Goal: Task Accomplishment & Management: Manage account settings

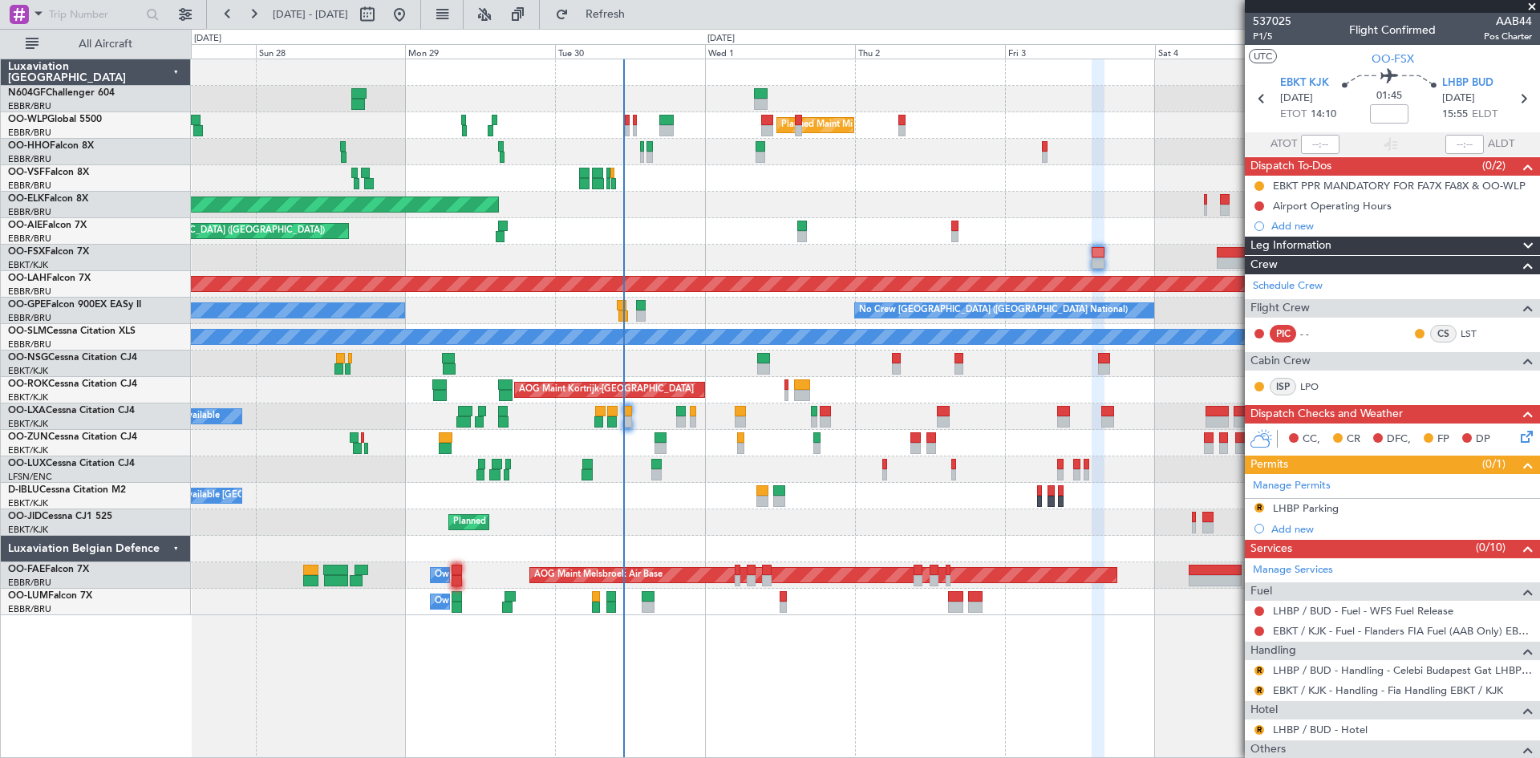
scroll to position [146, 0]
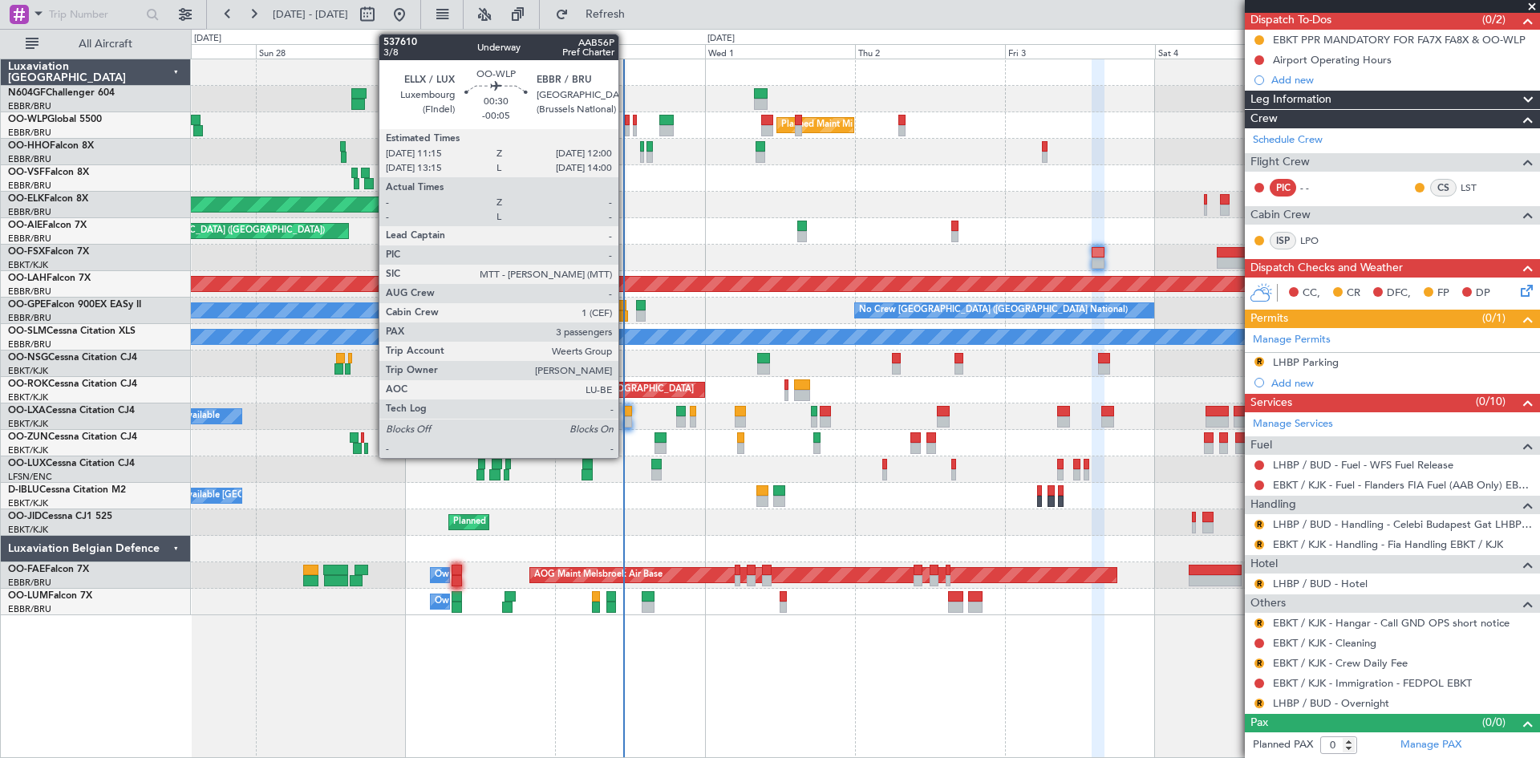
click at [626, 132] on div at bounding box center [627, 130] width 5 height 11
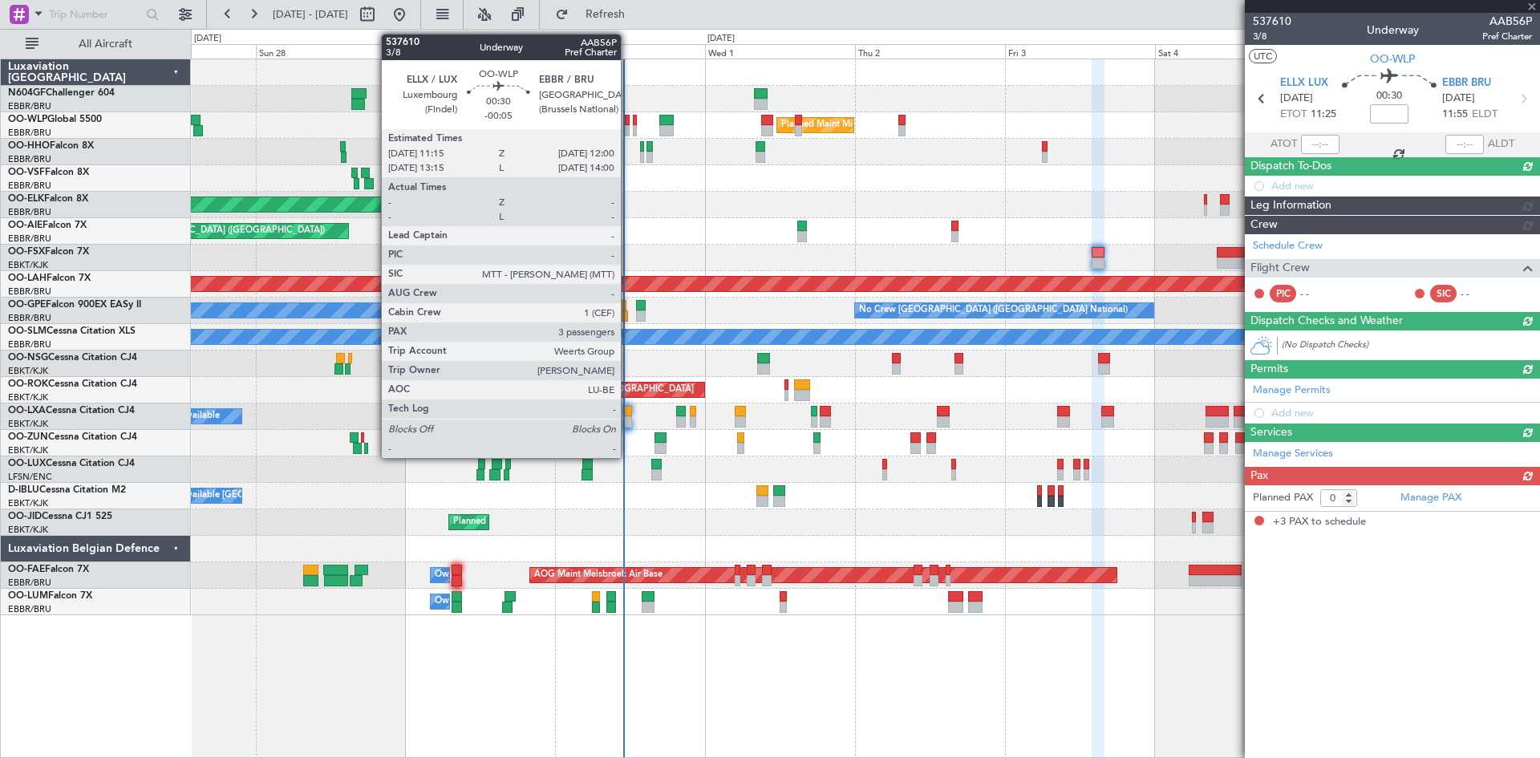
type input "-00:05"
type input "3"
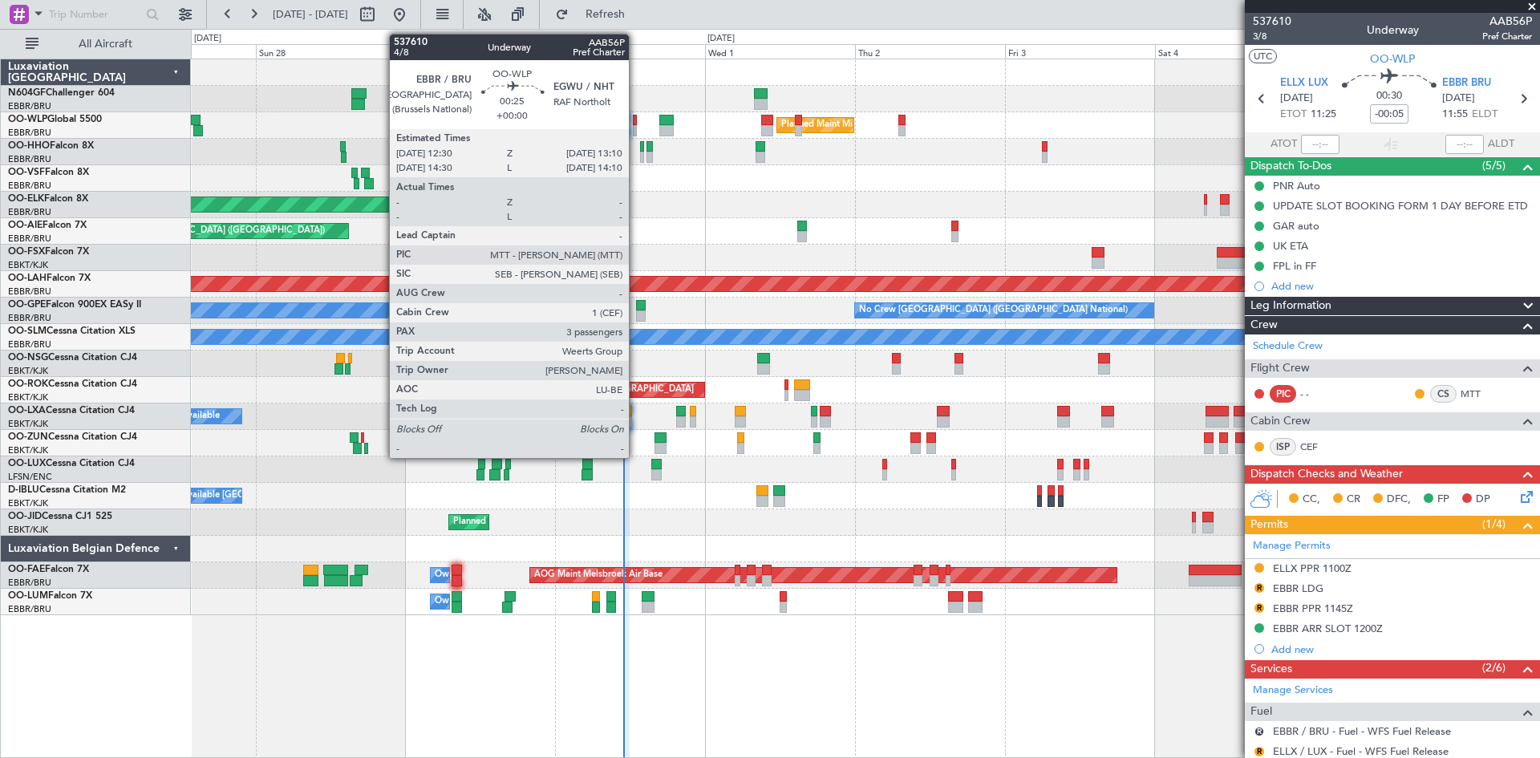
click at [636, 131] on div at bounding box center [635, 130] width 5 height 11
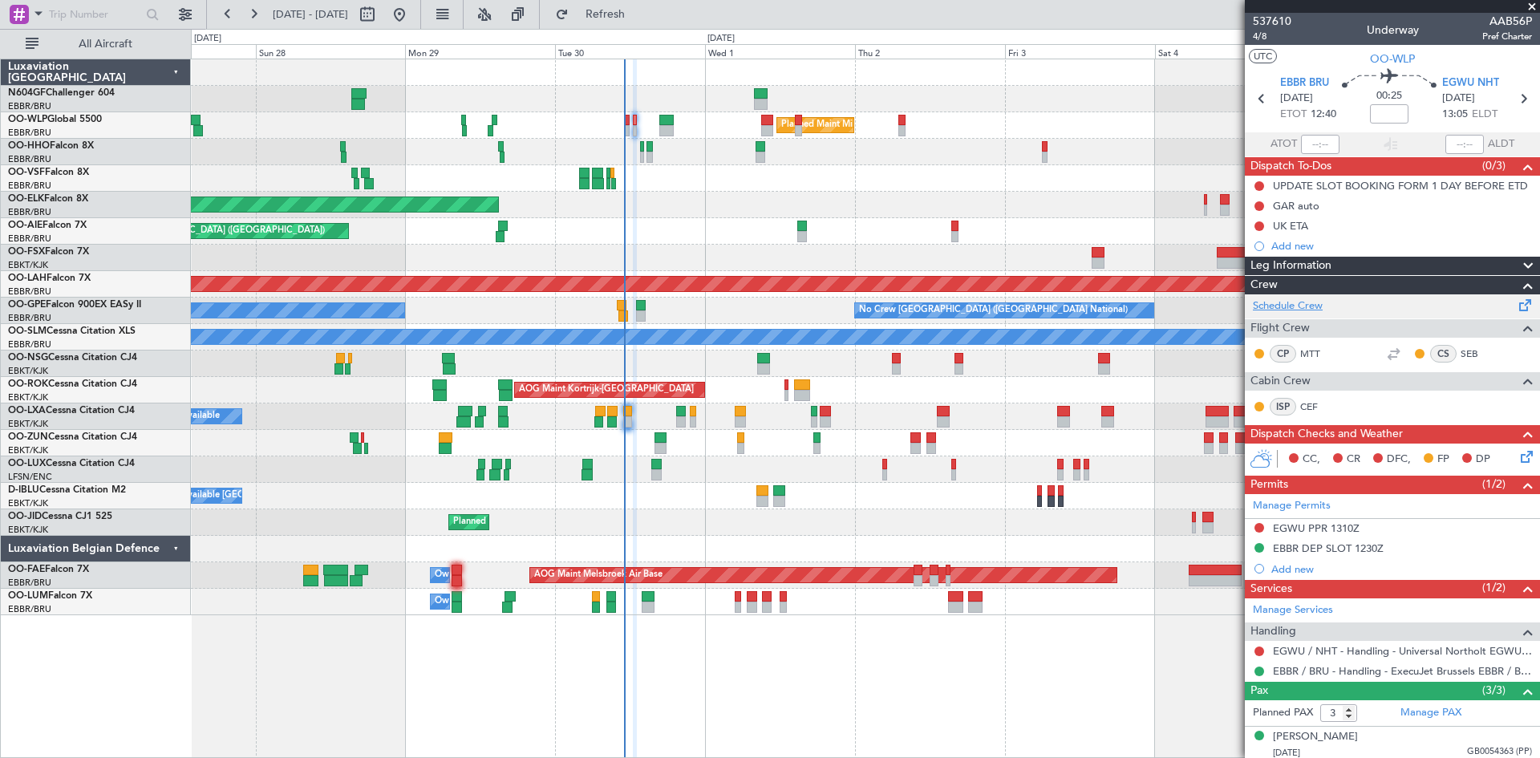
click at [1272, 302] on link "Schedule Crew" at bounding box center [1288, 306] width 70 height 16
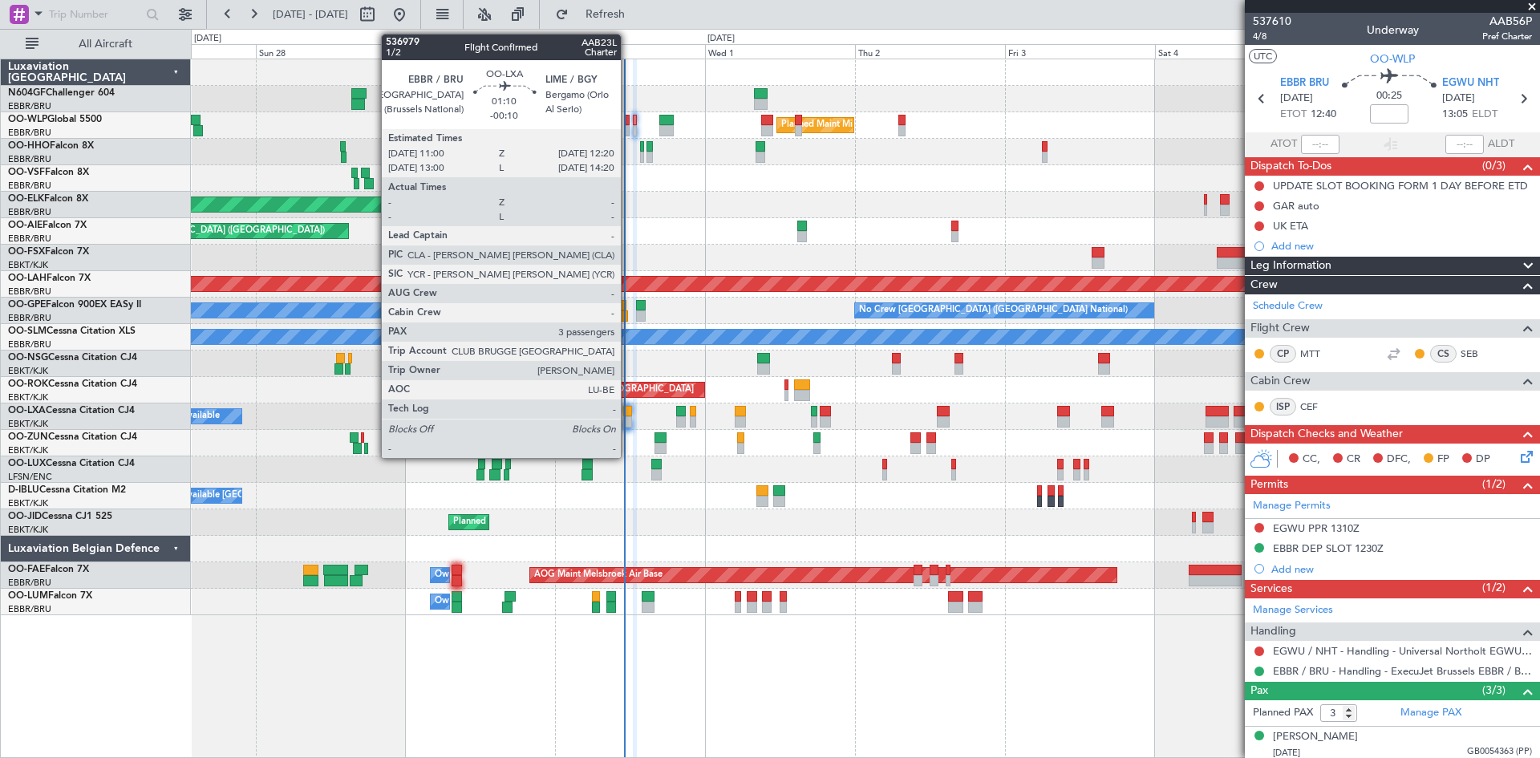
click at [628, 422] on div at bounding box center [627, 421] width 9 height 11
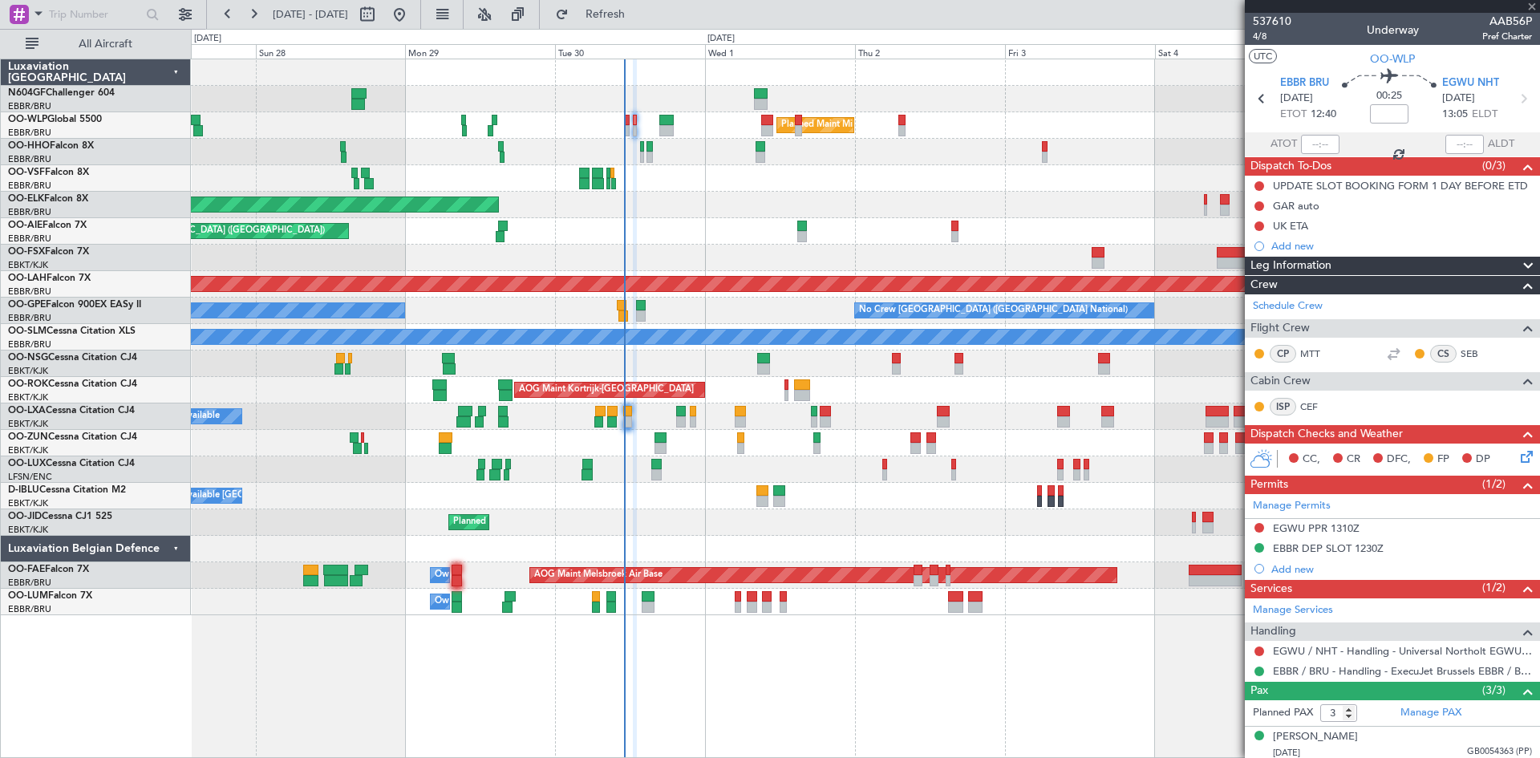
type input "-00:10"
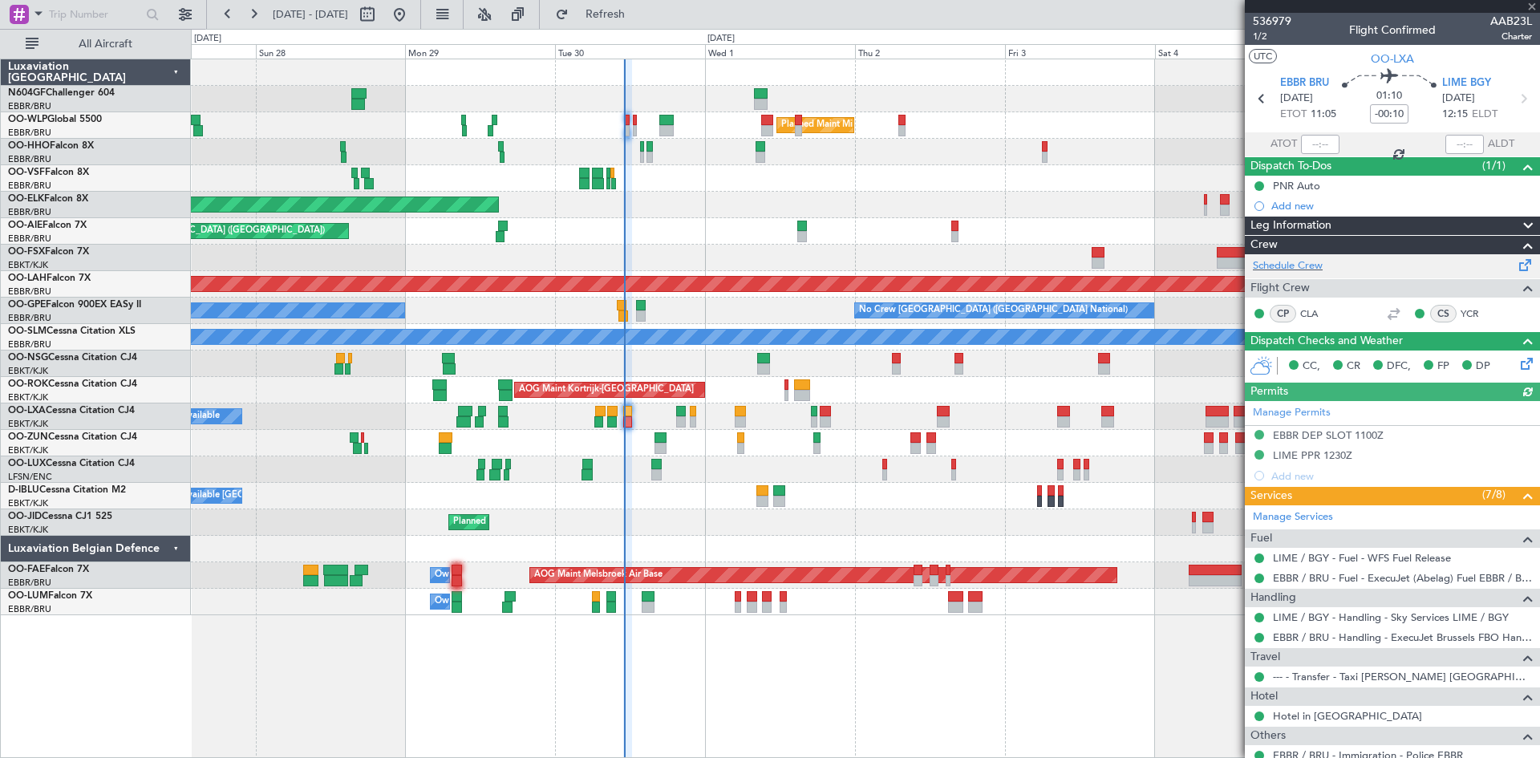
click at [1312, 275] on div "Schedule Crew" at bounding box center [1392, 266] width 295 height 24
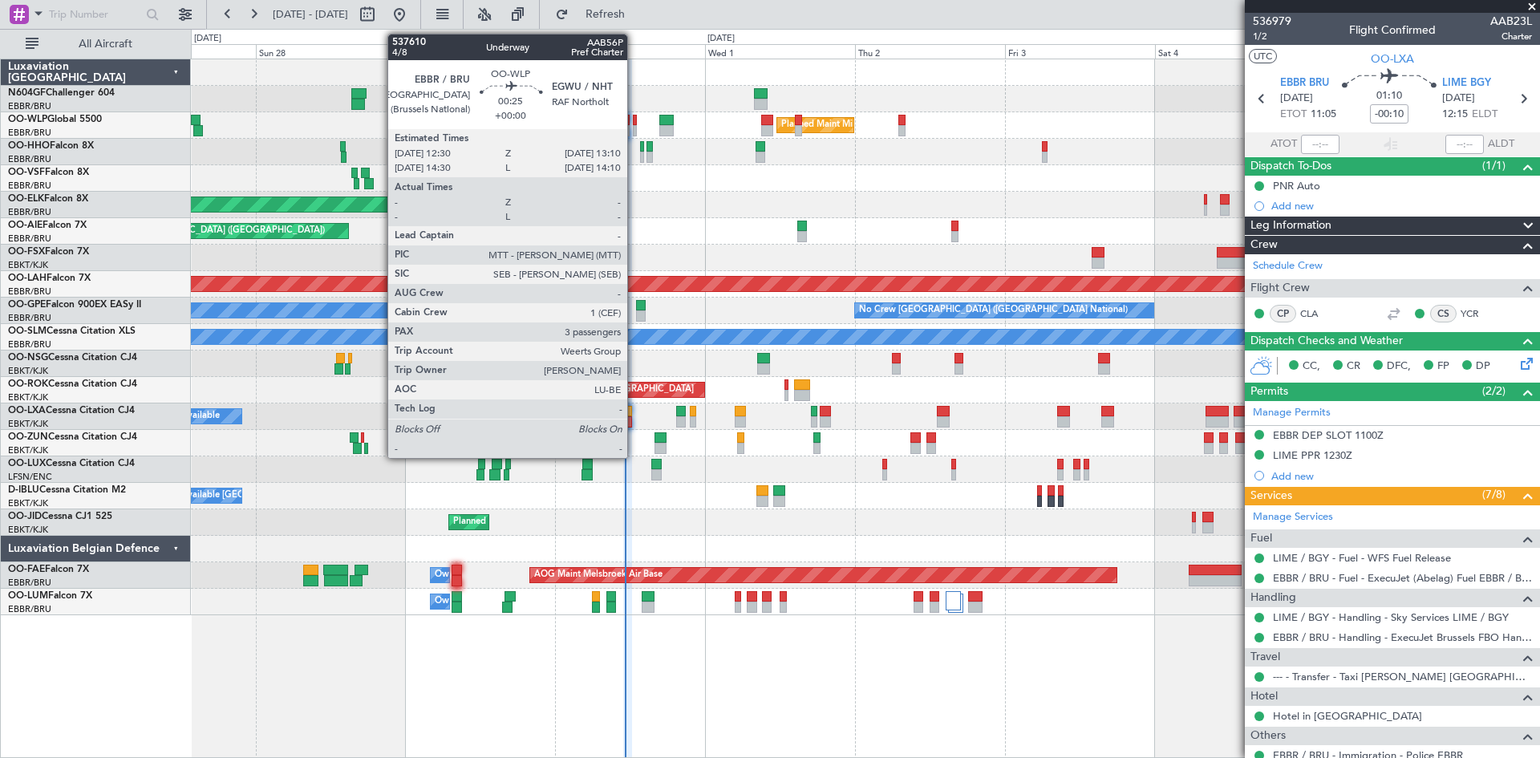
click at [635, 126] on div at bounding box center [635, 130] width 5 height 11
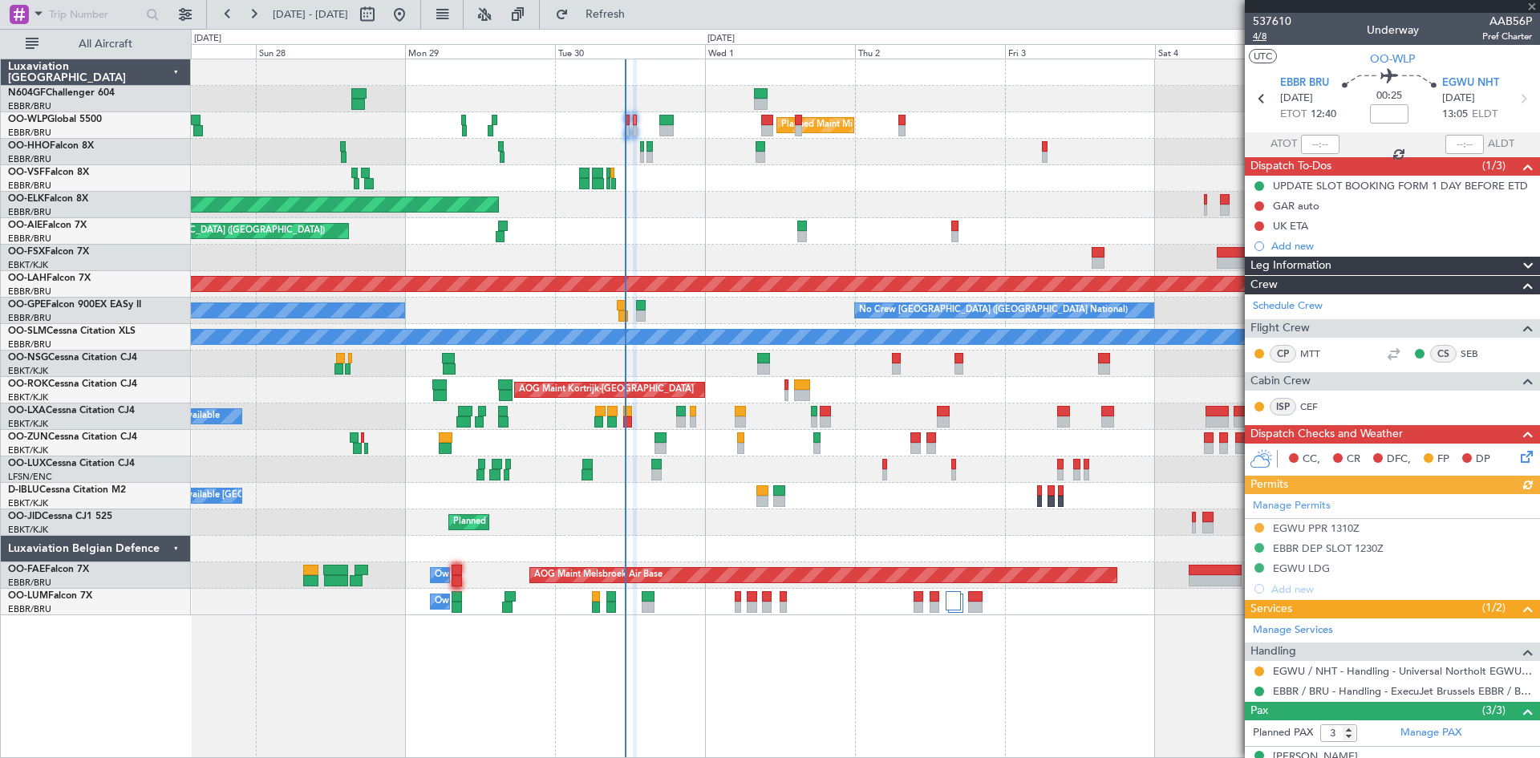
click at [1253, 32] on span "4/8" at bounding box center [1272, 37] width 39 height 14
click at [631, 128] on div "Planned Maint Milan (Linate)" at bounding box center [865, 125] width 1348 height 26
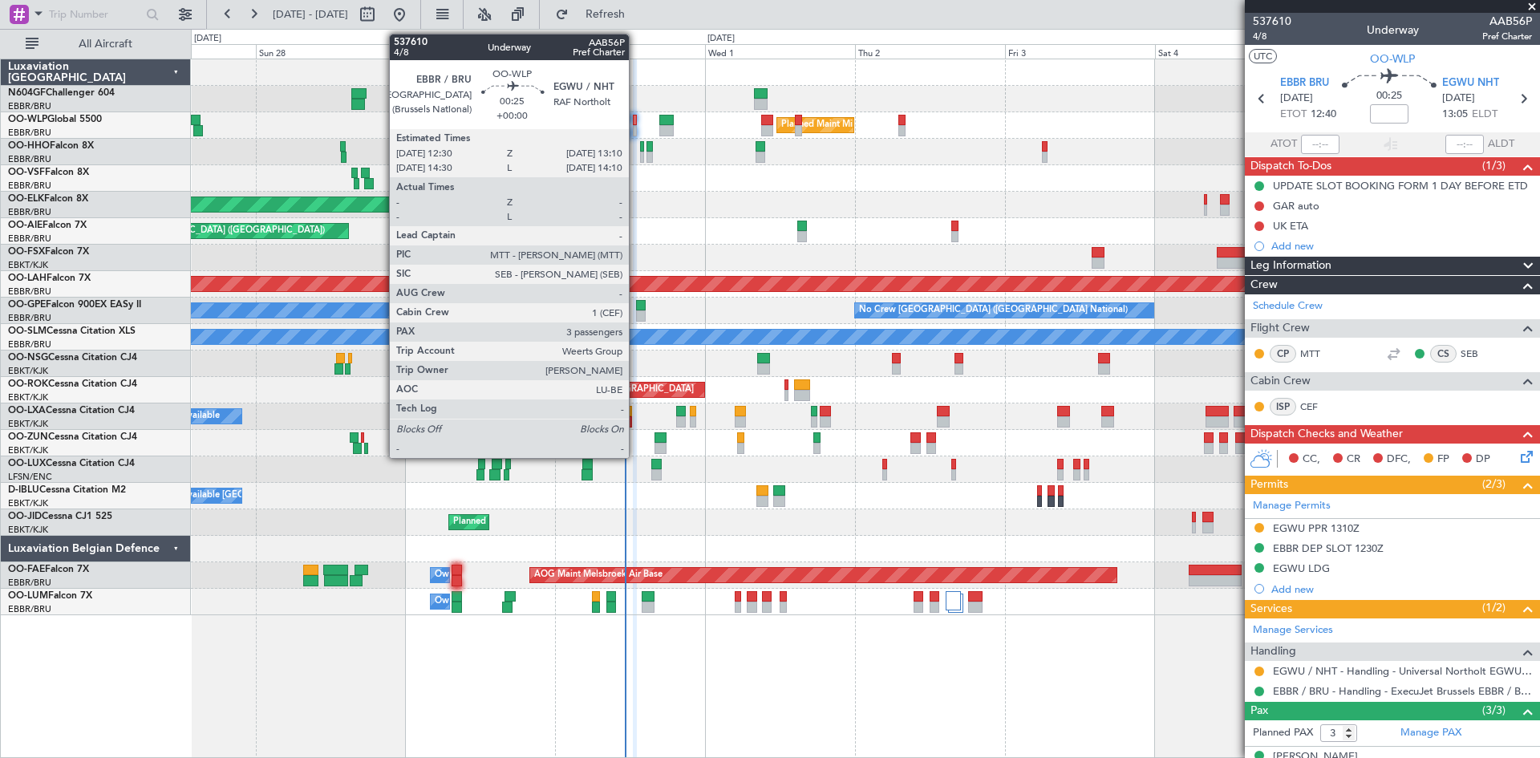
click at [636, 132] on div at bounding box center [635, 130] width 5 height 11
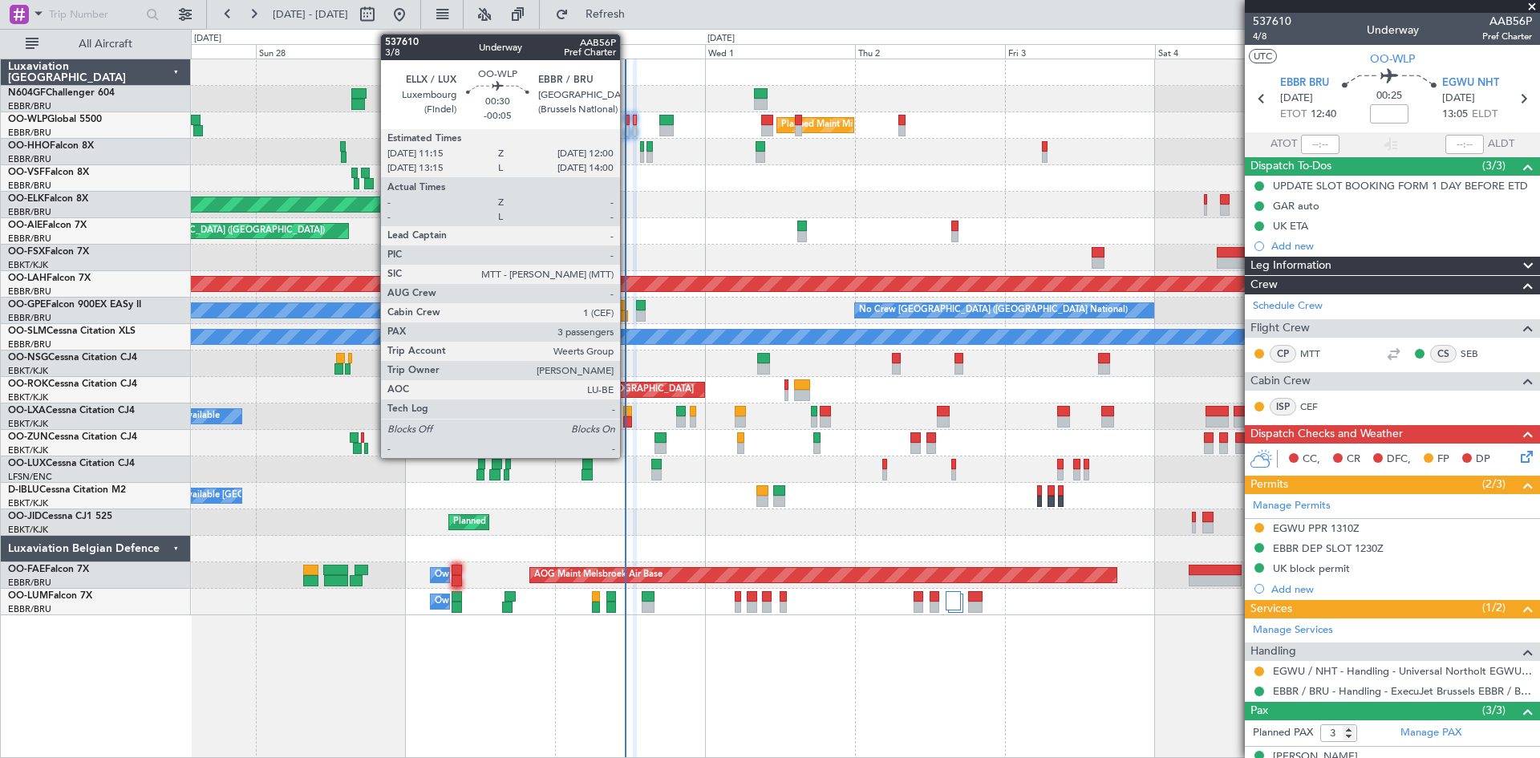
click at [627, 127] on div at bounding box center [627, 130] width 5 height 11
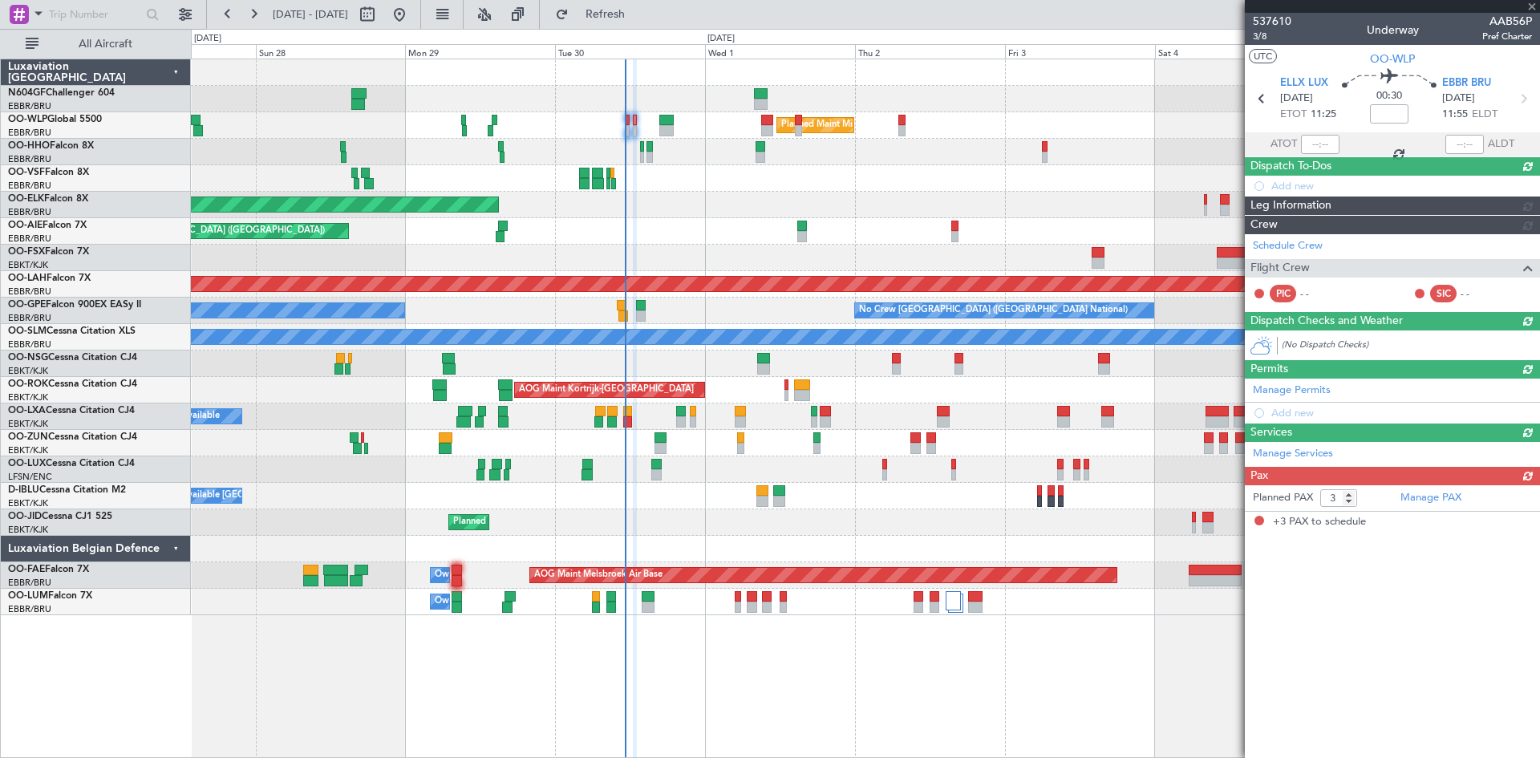
type input "-00:05"
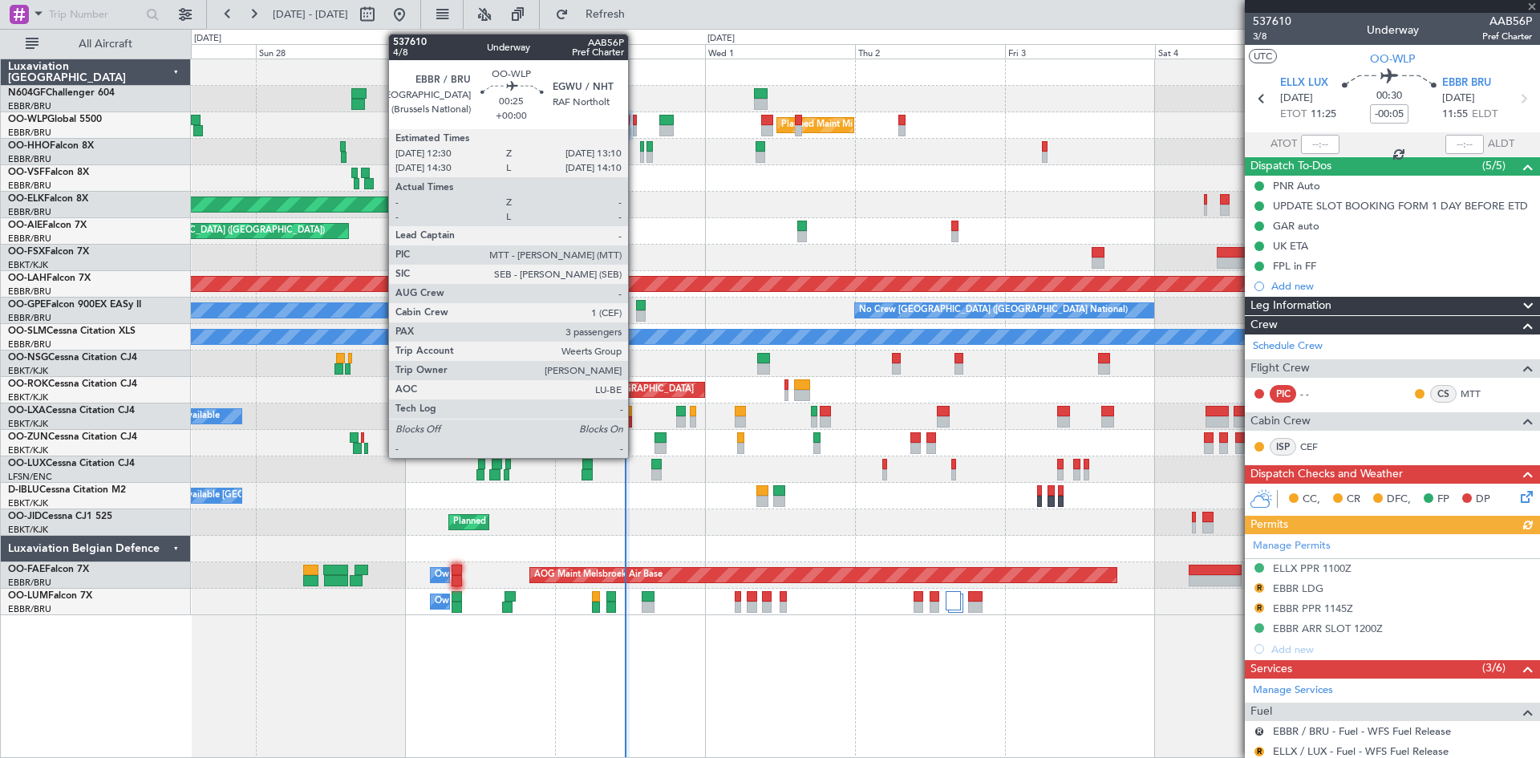
click at [635, 129] on div at bounding box center [635, 130] width 5 height 11
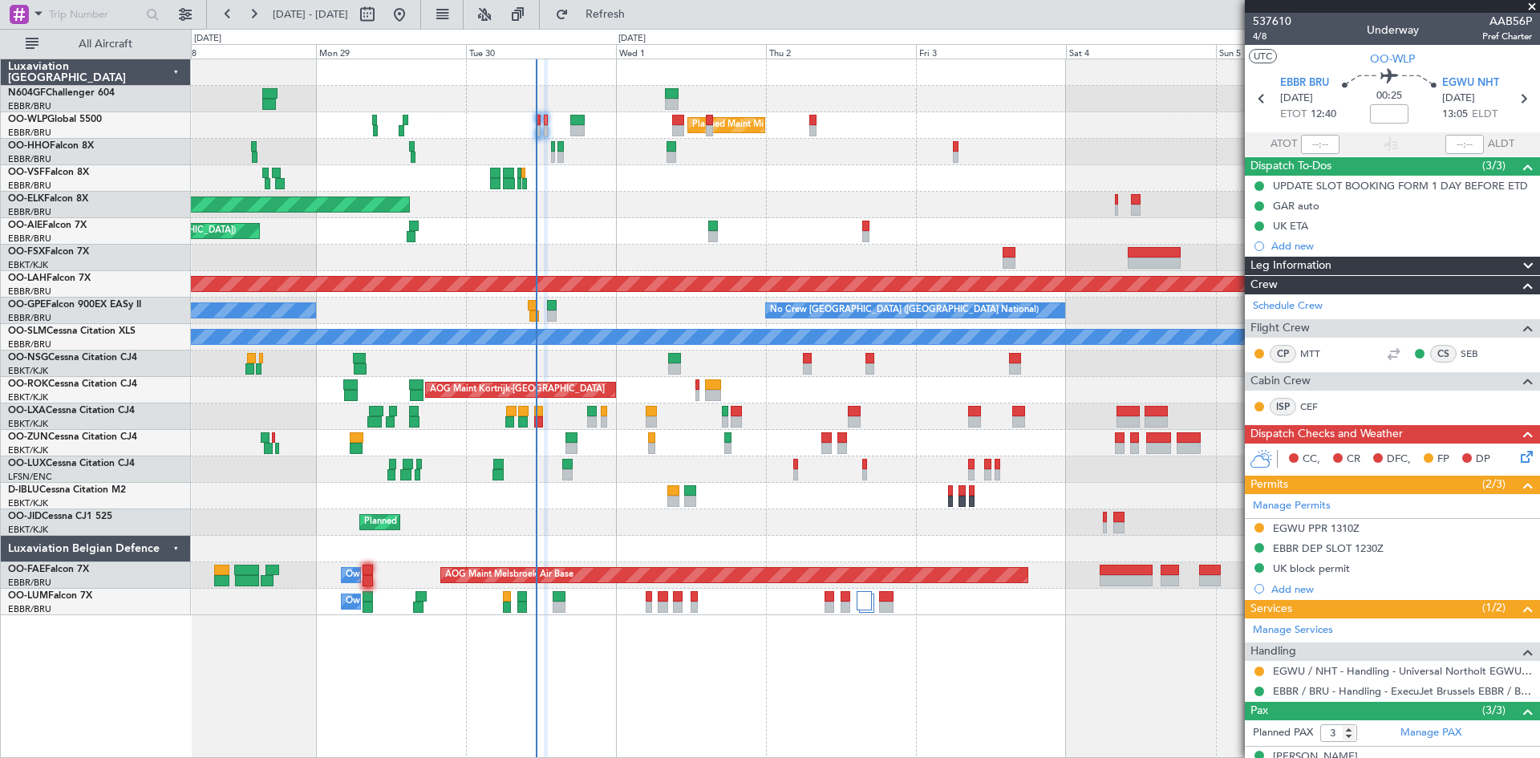
click at [597, 196] on div "Planned Maint Kortrijk-[GEOGRAPHIC_DATA]" at bounding box center [865, 205] width 1348 height 26
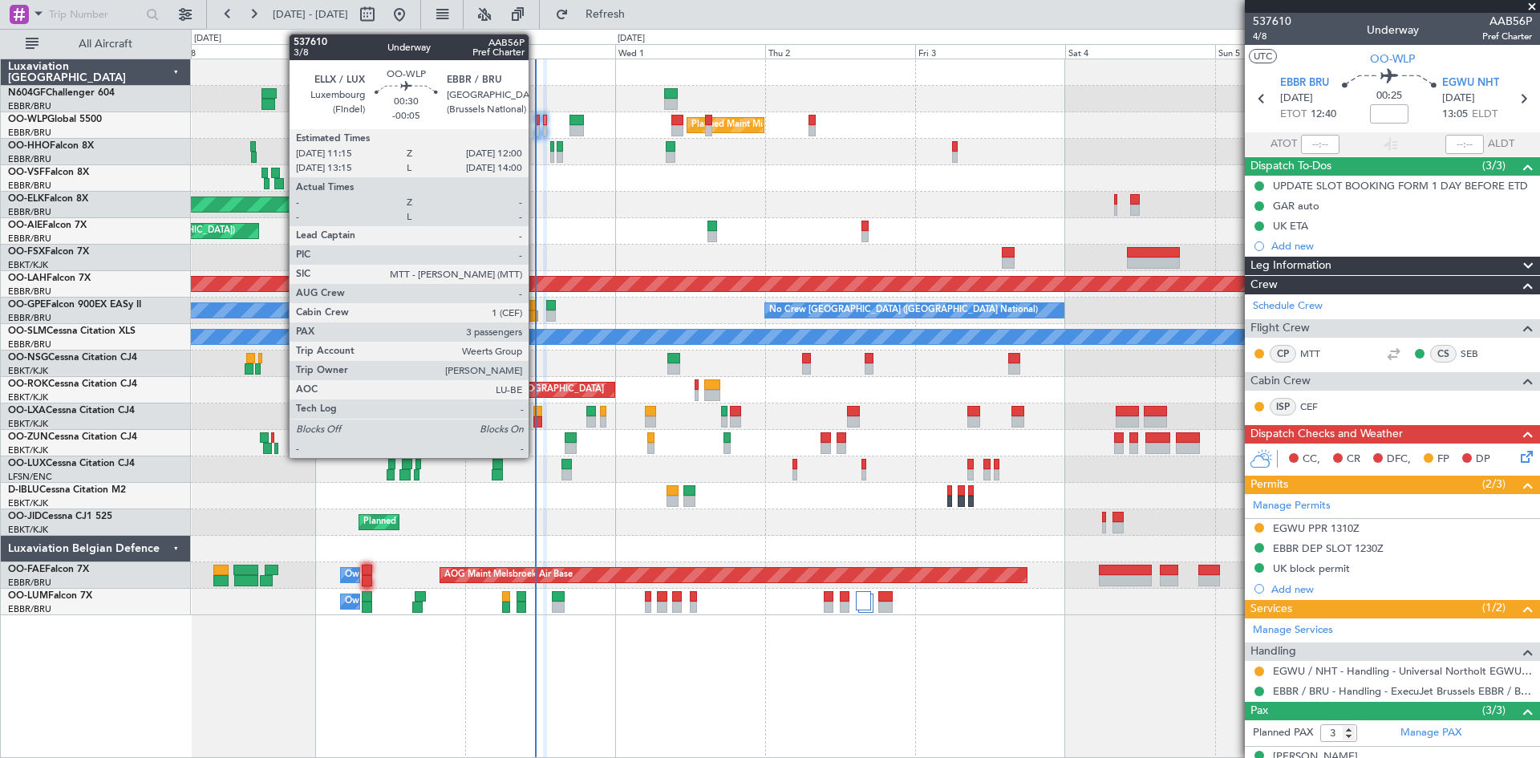
click at [536, 133] on div at bounding box center [537, 130] width 5 height 11
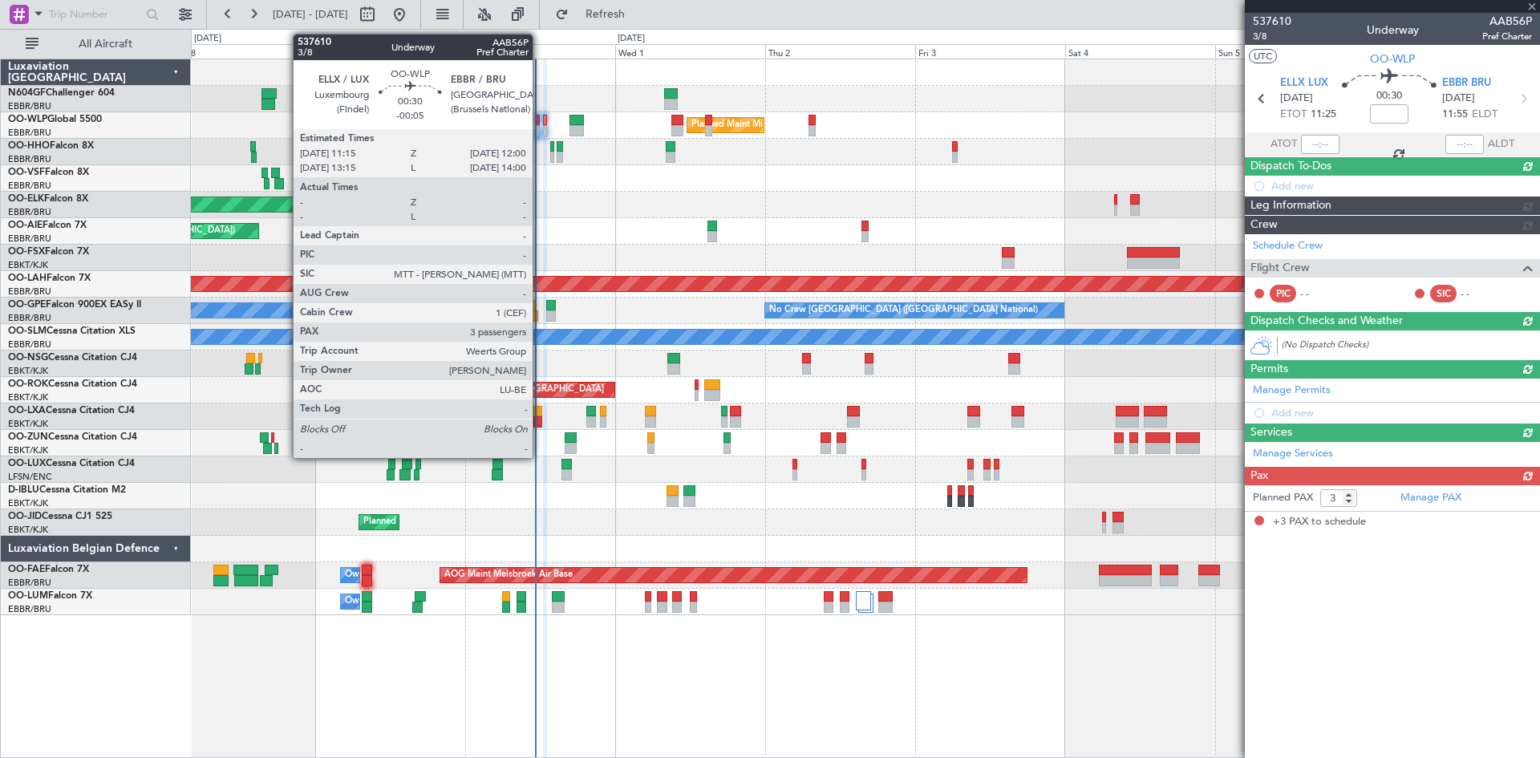
type input "-00:05"
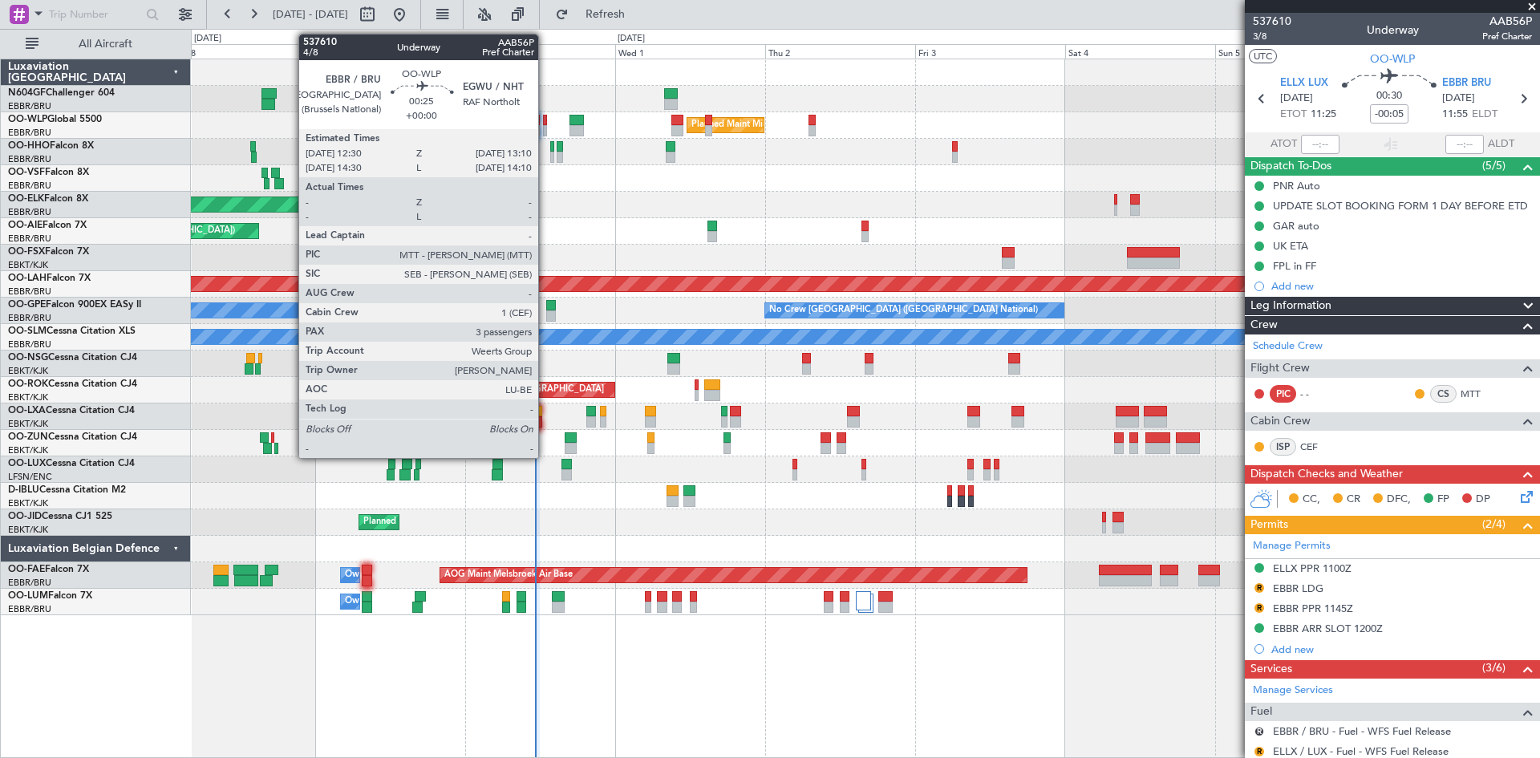
click at [545, 128] on div at bounding box center [545, 130] width 5 height 11
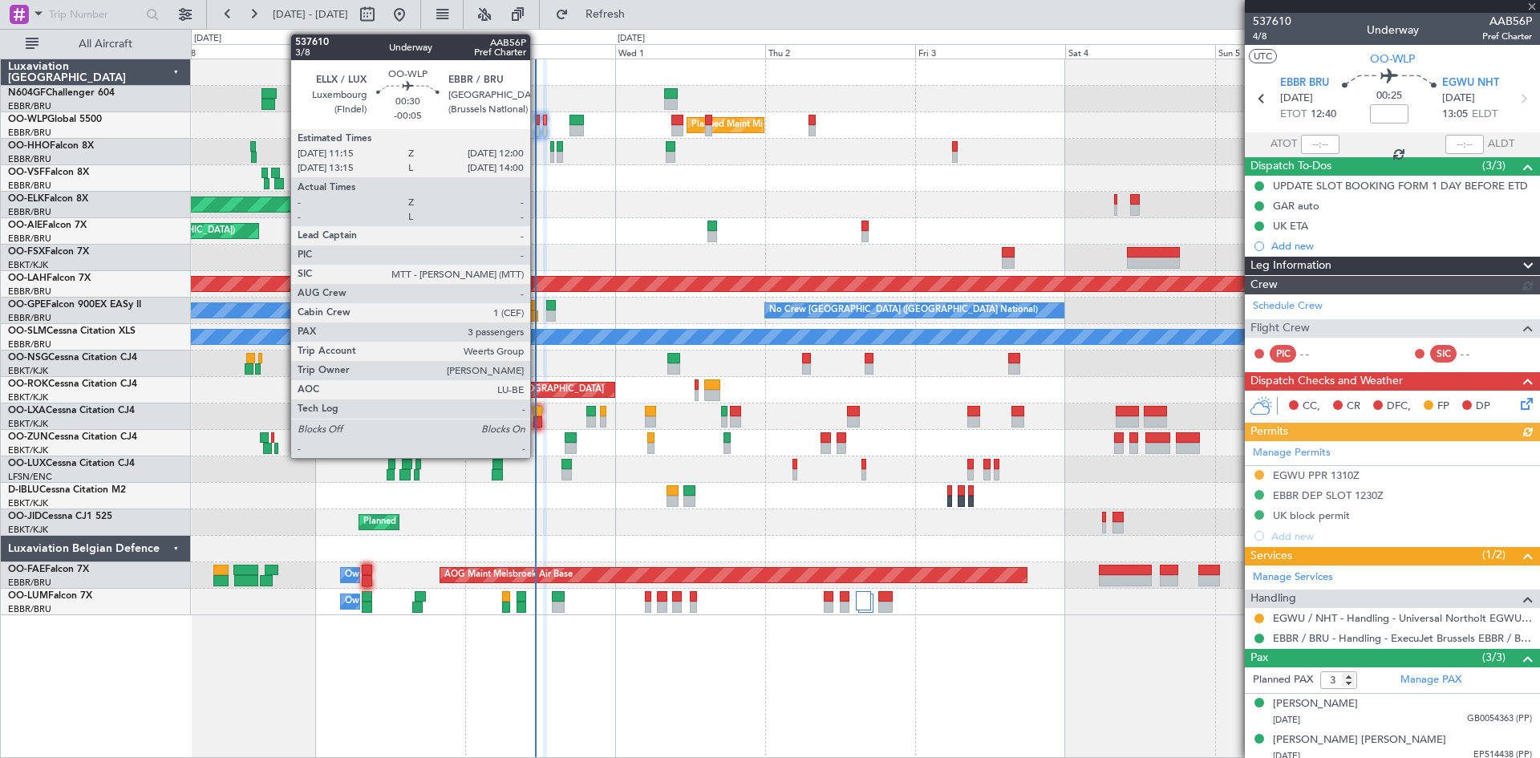
click at [535, 129] on div at bounding box center [537, 130] width 5 height 11
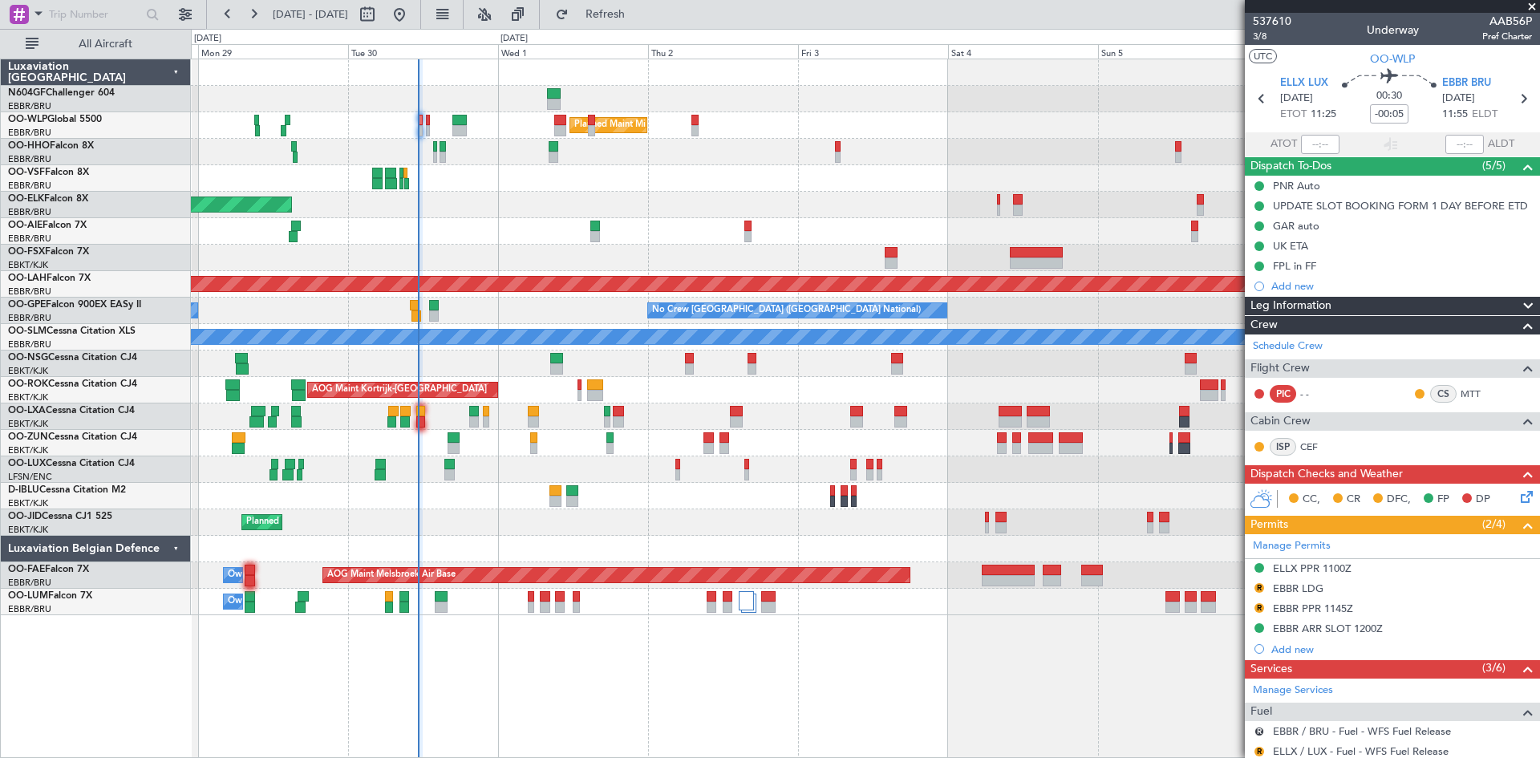
click at [652, 217] on div "Planned Maint Milan (Linate) Planned Maint [GEOGRAPHIC_DATA]-[GEOGRAPHIC_DATA] …" at bounding box center [865, 337] width 1348 height 556
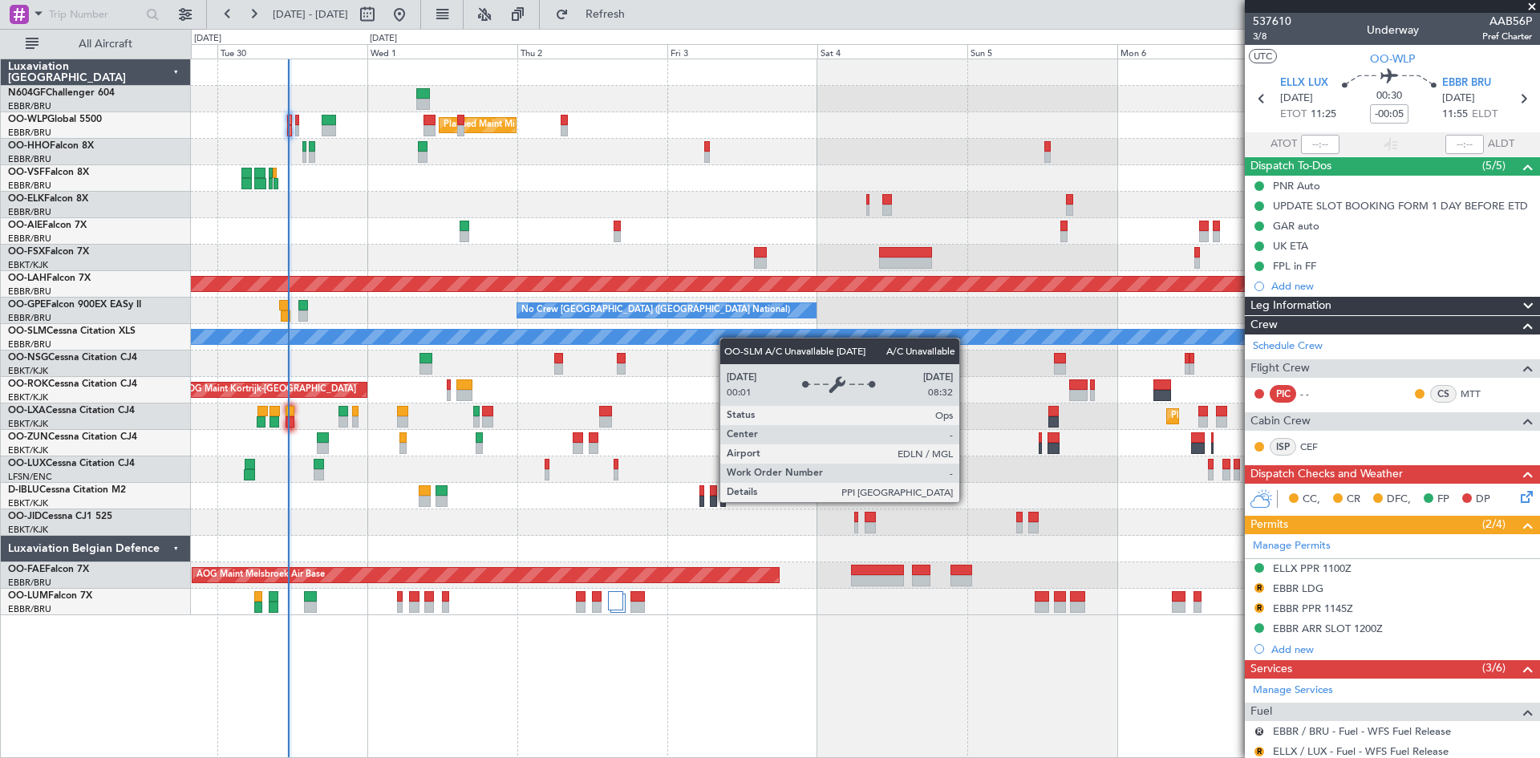
click at [691, 351] on div "Planned Maint Milan (Linate) Planned Maint [GEOGRAPHIC_DATA]-[GEOGRAPHIC_DATA] …" at bounding box center [865, 337] width 1348 height 556
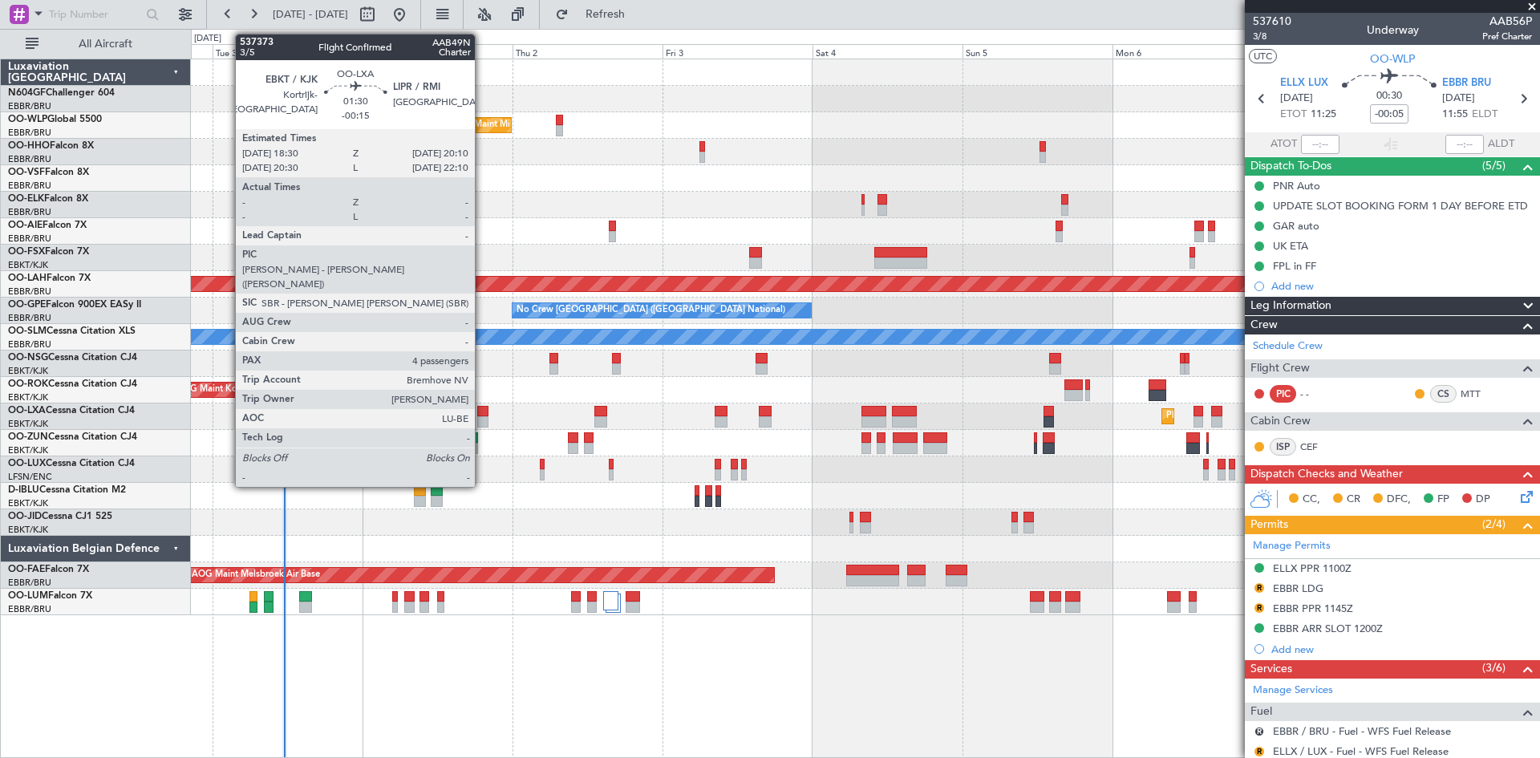
click at [482, 426] on div at bounding box center [482, 421] width 10 height 11
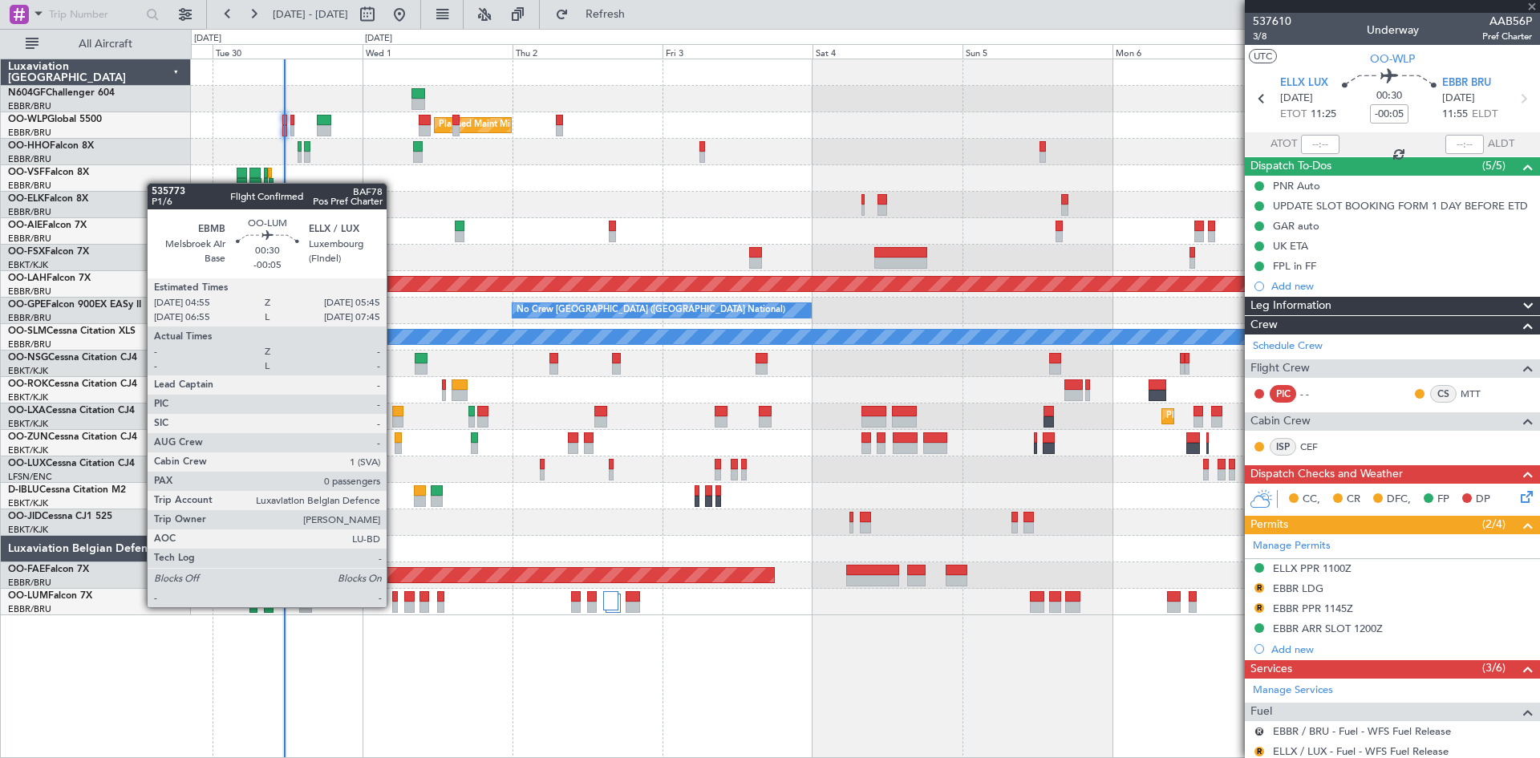
type input "-00:15"
type input "4"
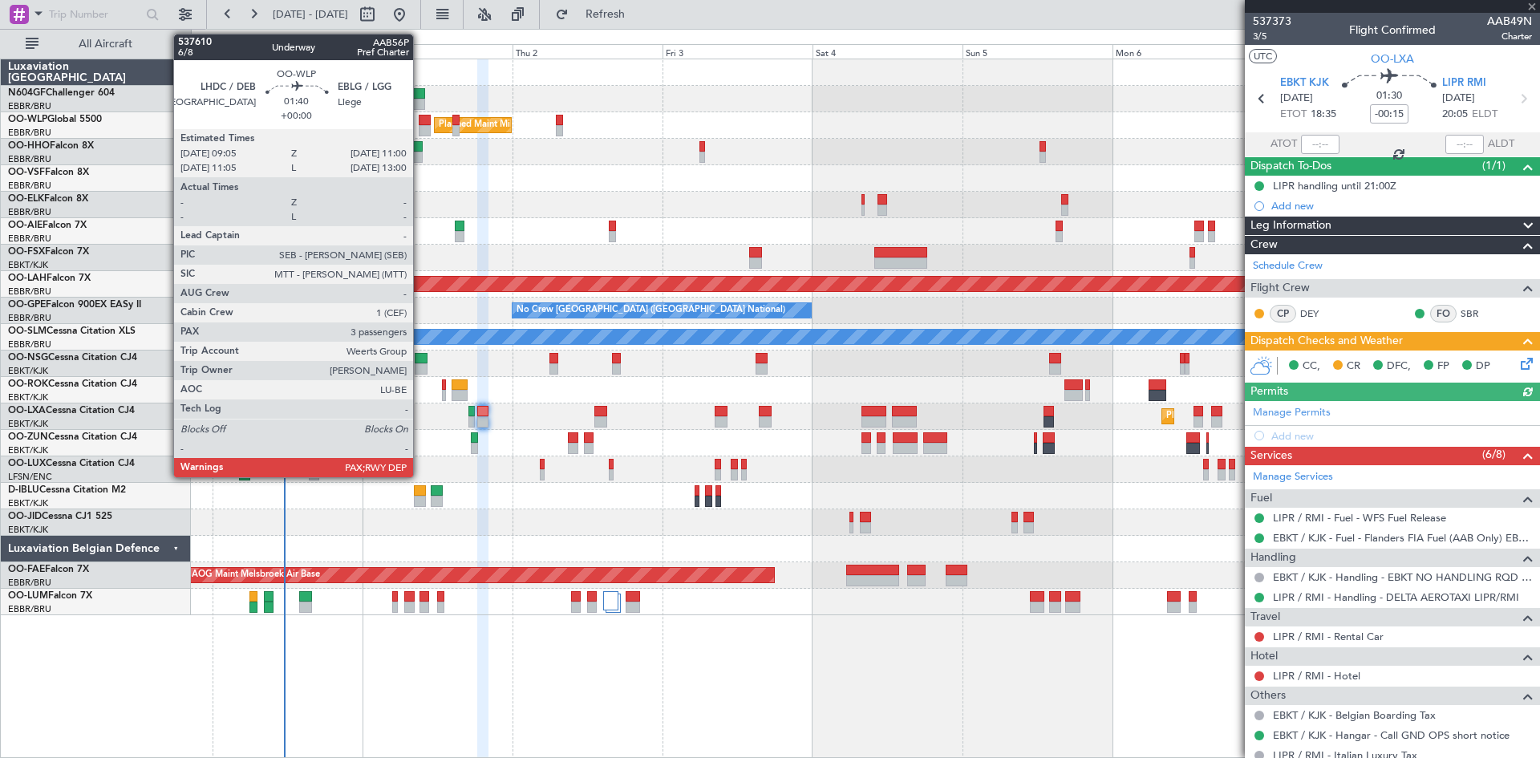
click at [420, 123] on div at bounding box center [425, 120] width 12 height 11
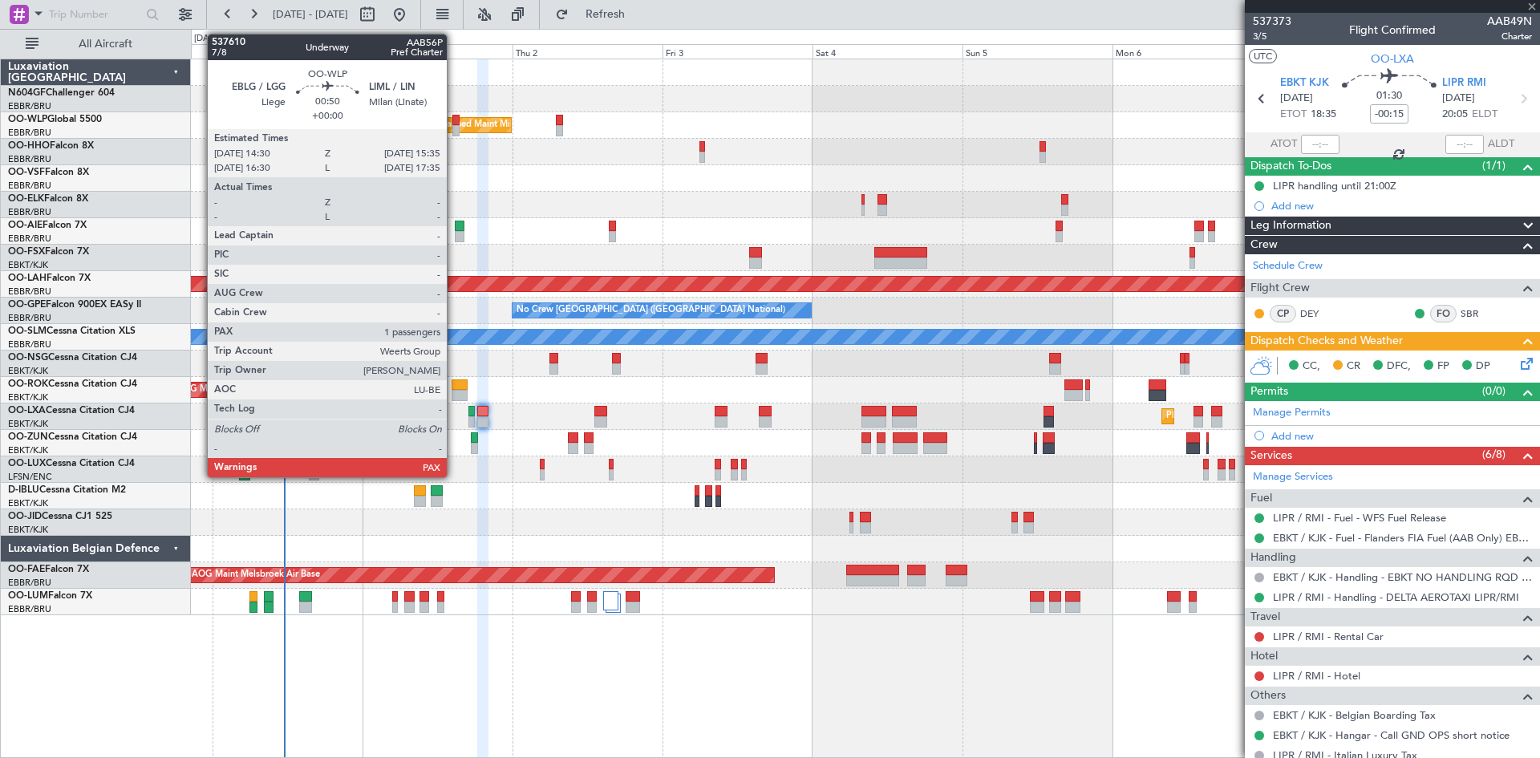
type input "3"
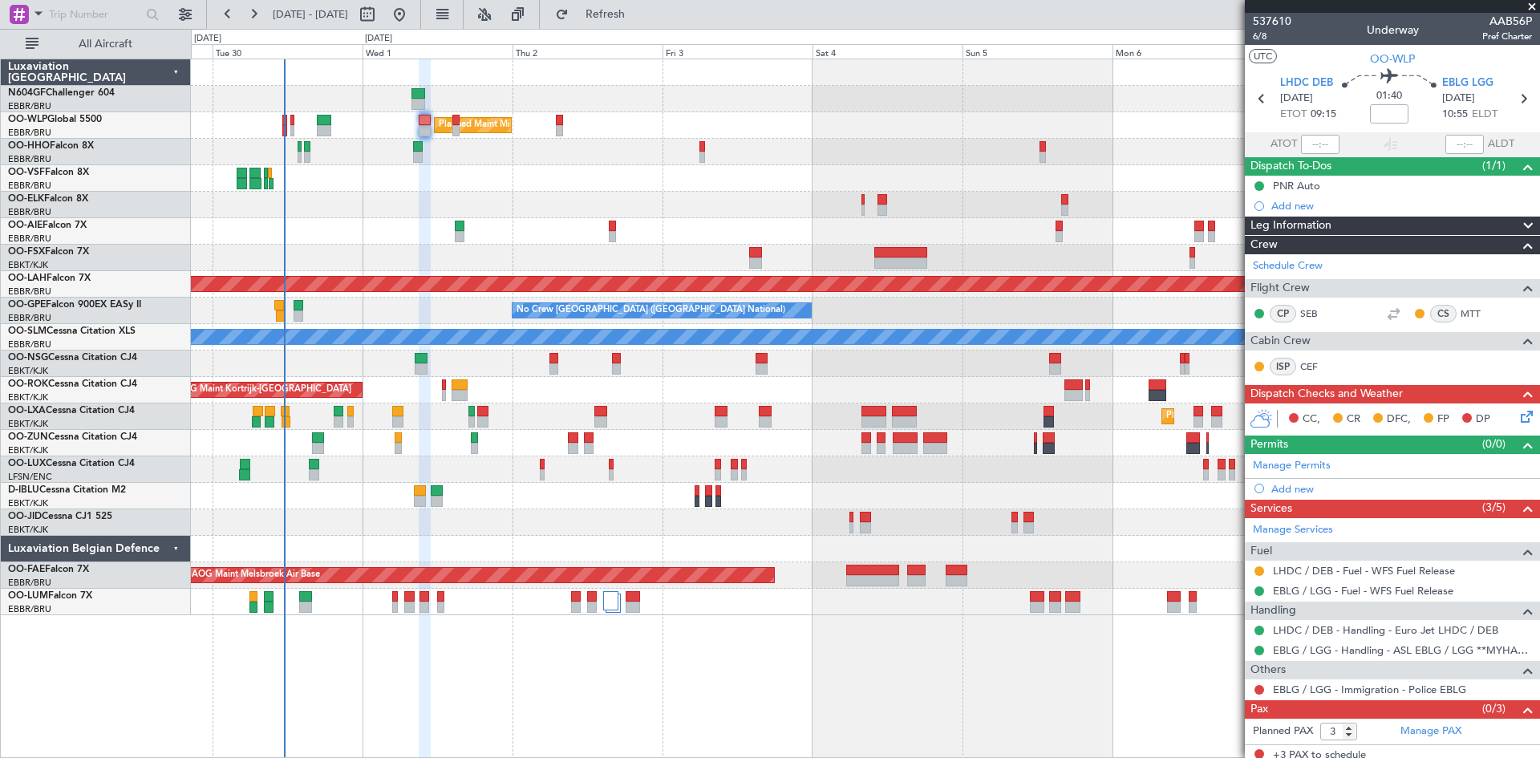
click at [912, 266] on div "Planned Maint Milan (Linate) Planned Maint [GEOGRAPHIC_DATA]-[GEOGRAPHIC_DATA] …" at bounding box center [865, 337] width 1348 height 556
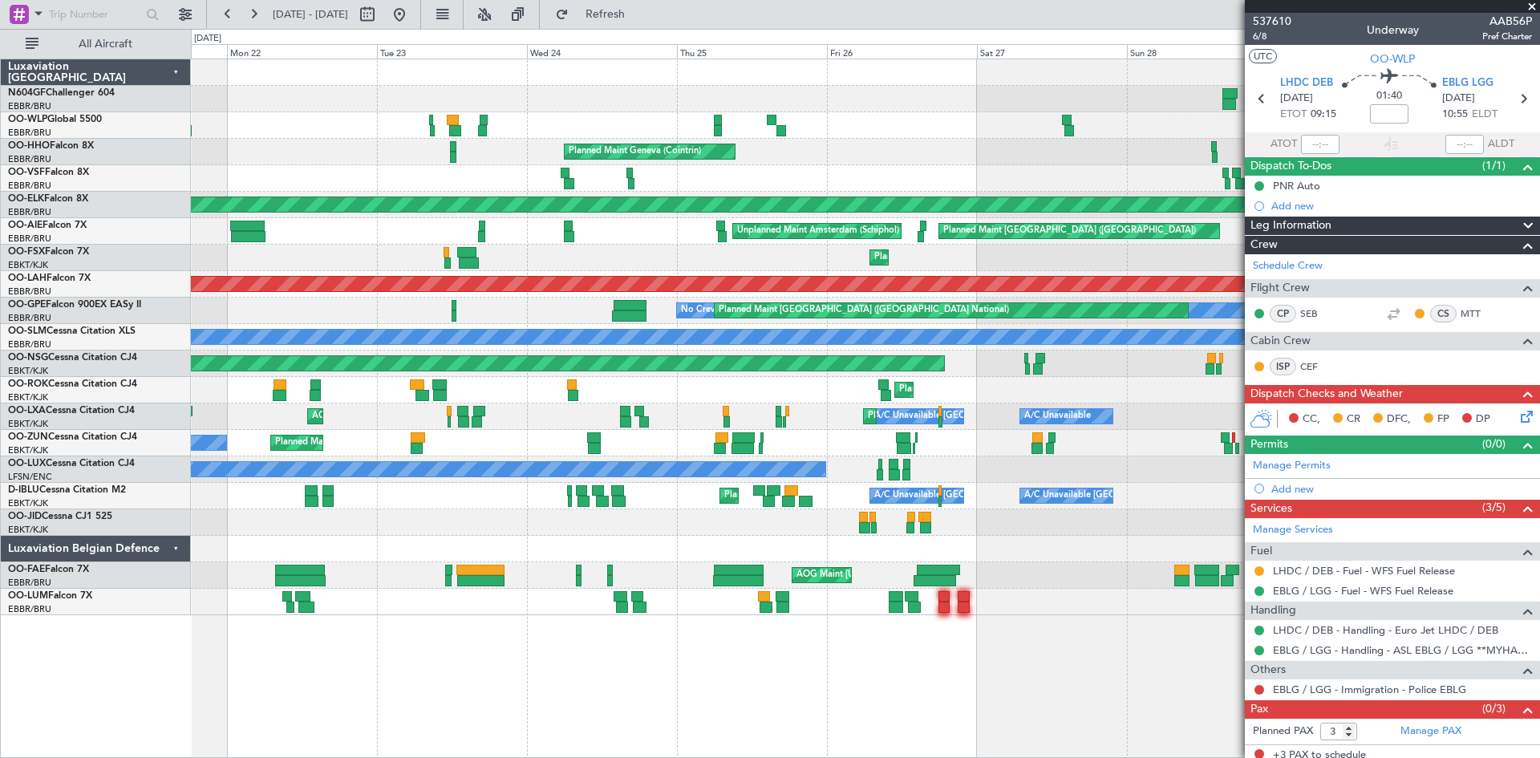
click at [993, 264] on div "Planned Maint Milan (Linate) Planned Maint Geneva ([GEOGRAPHIC_DATA]) AOG Maint…" at bounding box center [865, 337] width 1348 height 556
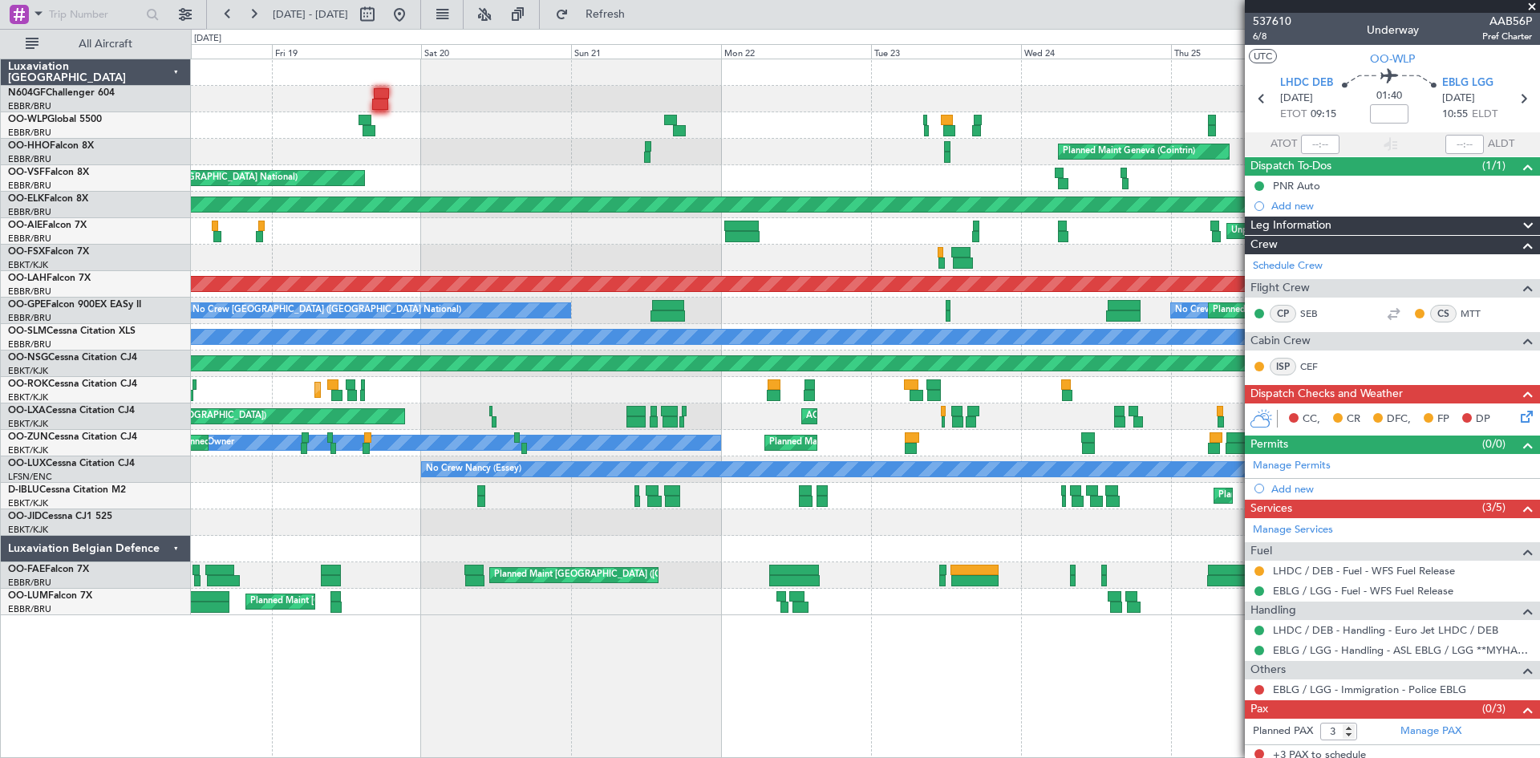
click at [901, 193] on div "Planned Maint Liege Planned Maint Geneva ([GEOGRAPHIC_DATA]) AOG Maint [GEOGRAP…" at bounding box center [865, 337] width 1348 height 556
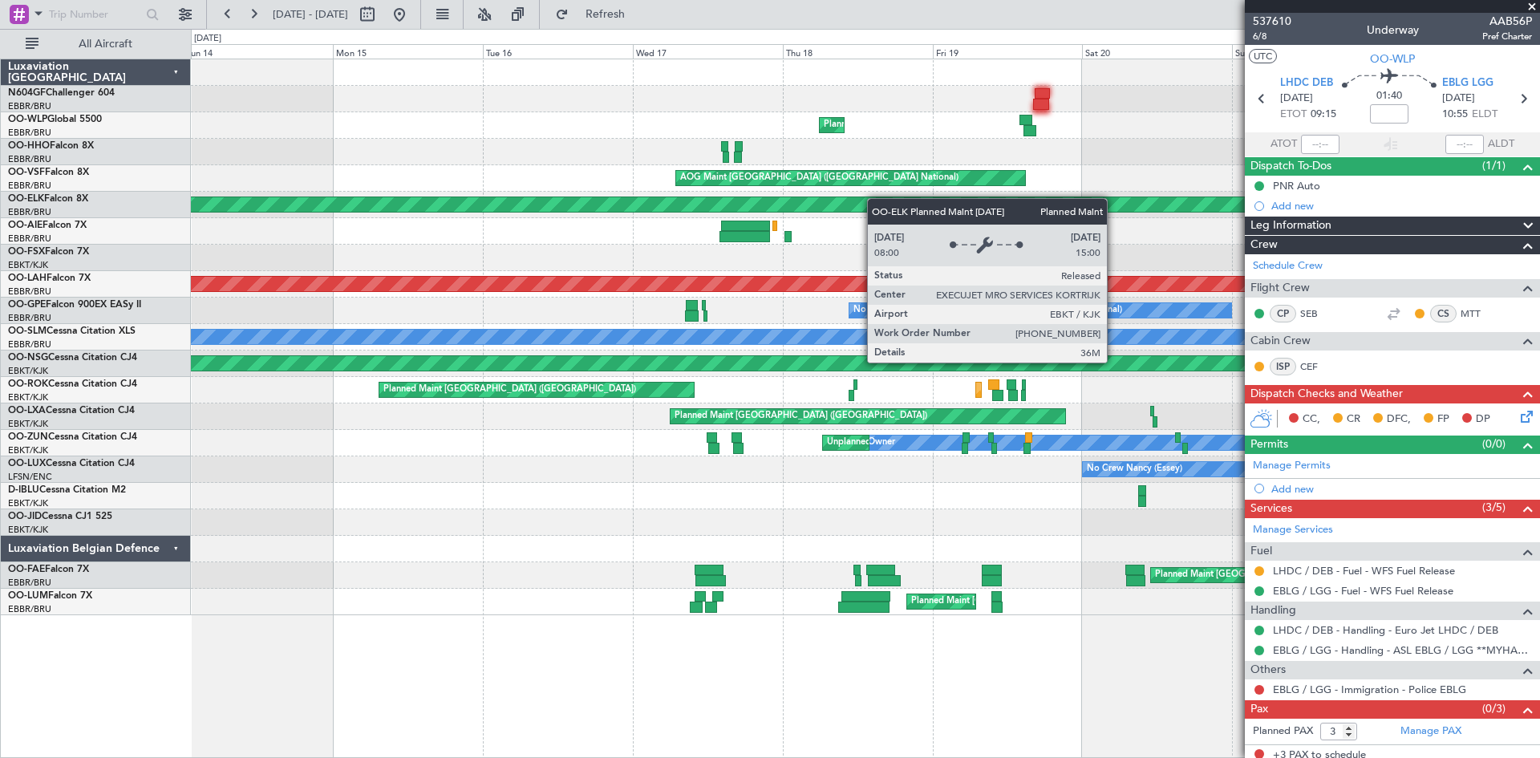
click at [945, 207] on div "Planned Maint Kortrijk-[GEOGRAPHIC_DATA]" at bounding box center [865, 205] width 1348 height 26
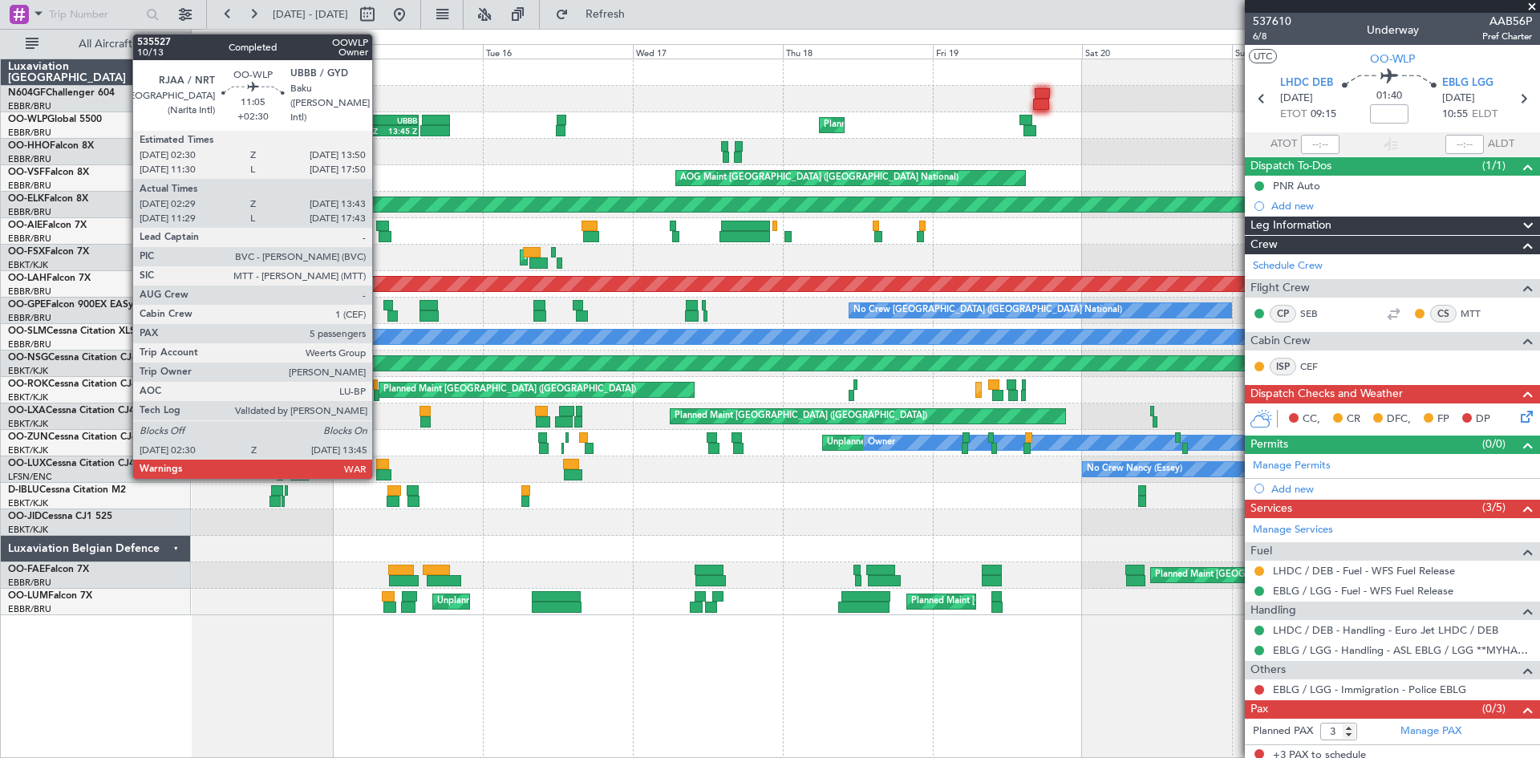
click at [379, 124] on div "RJAA 02:30 Z UBBB 13:50 Z" at bounding box center [382, 120] width 71 height 11
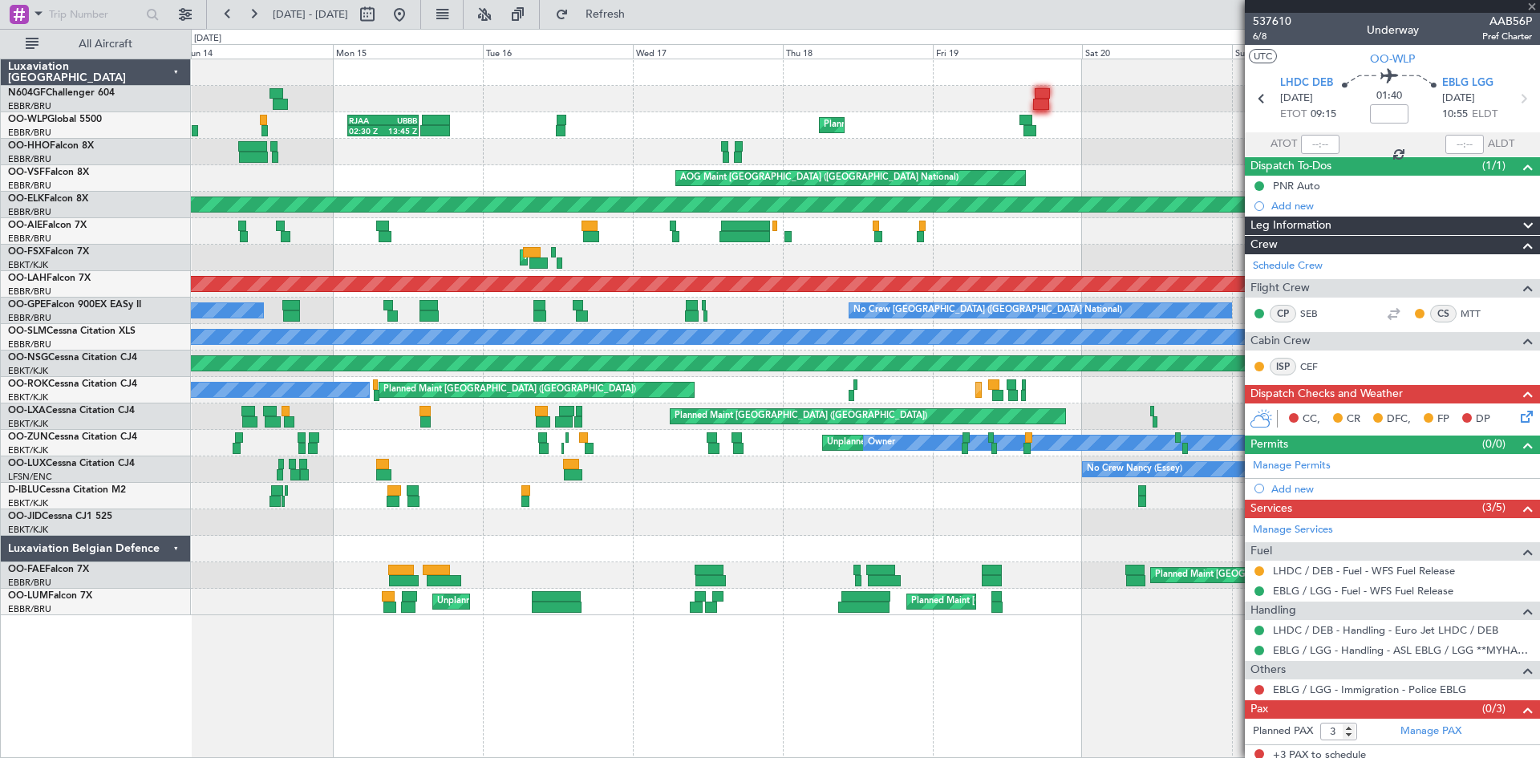
type input "+02:30"
type input "02:39"
type input "13:38"
type input "5"
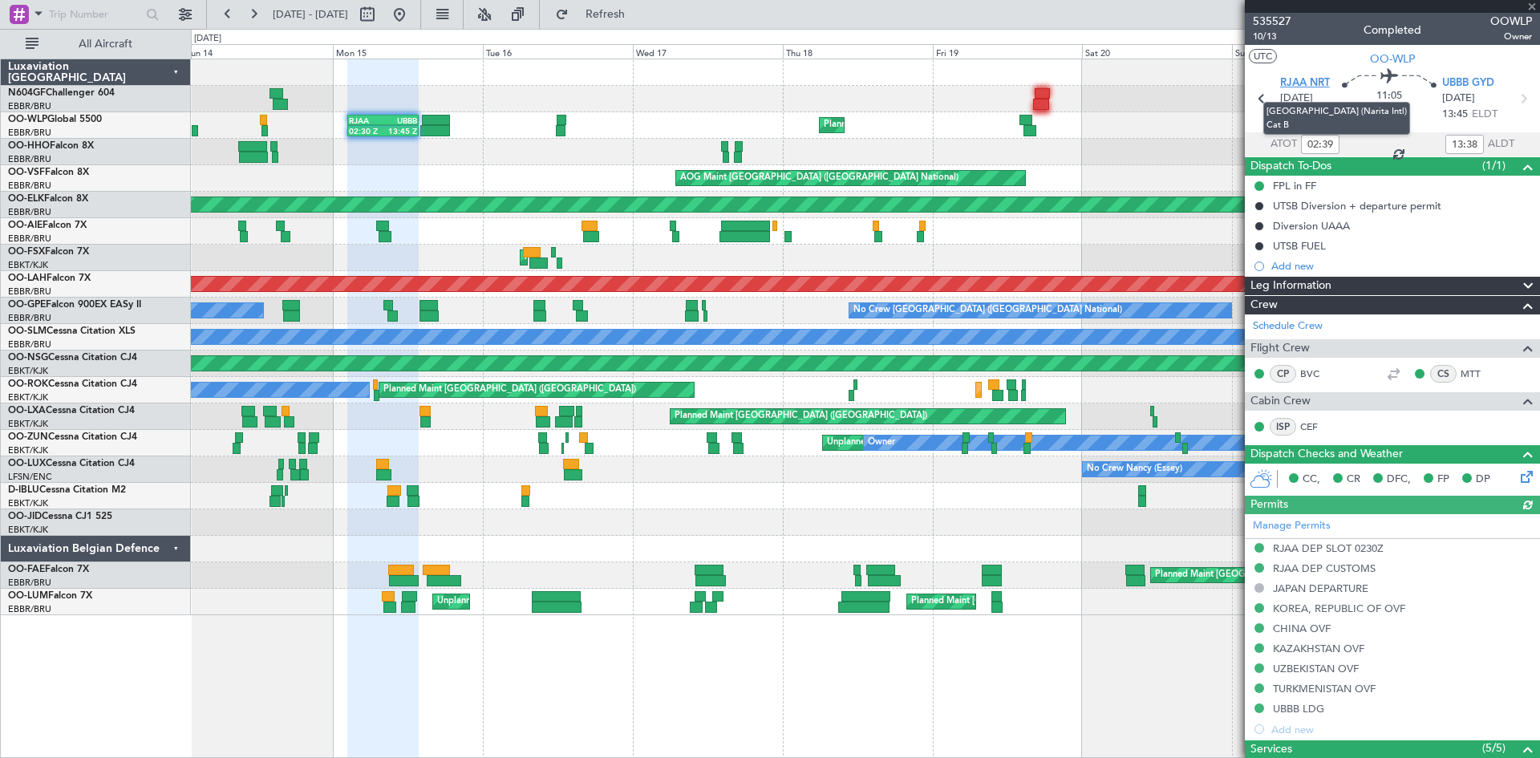
click at [1309, 87] on span "RJAA NRT" at bounding box center [1305, 83] width 50 height 16
